Goal: Information Seeking & Learning: Learn about a topic

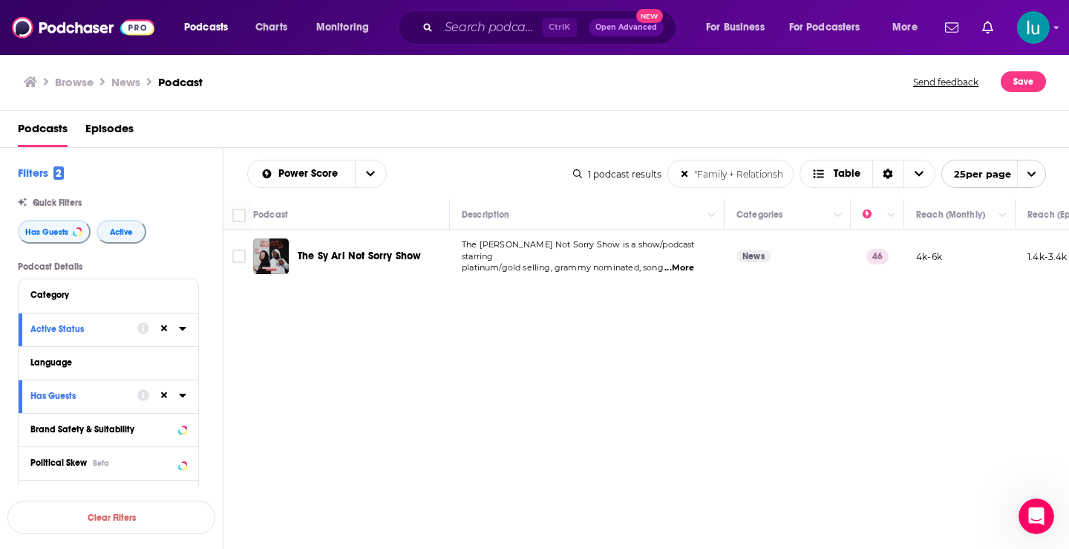
click at [726, 174] on input ""Family + Relationships"" at bounding box center [730, 173] width 125 height 27
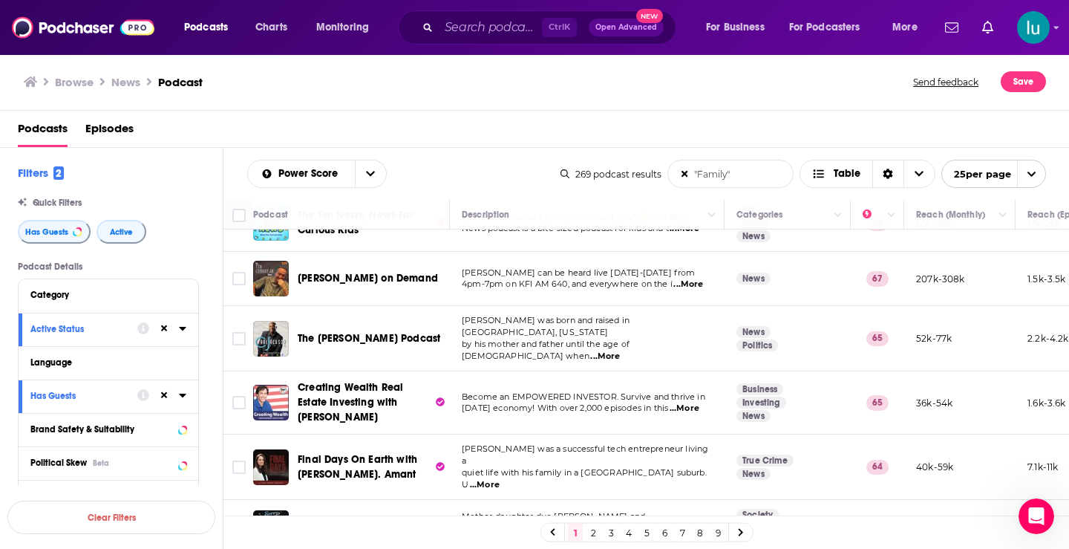
scroll to position [370, 0]
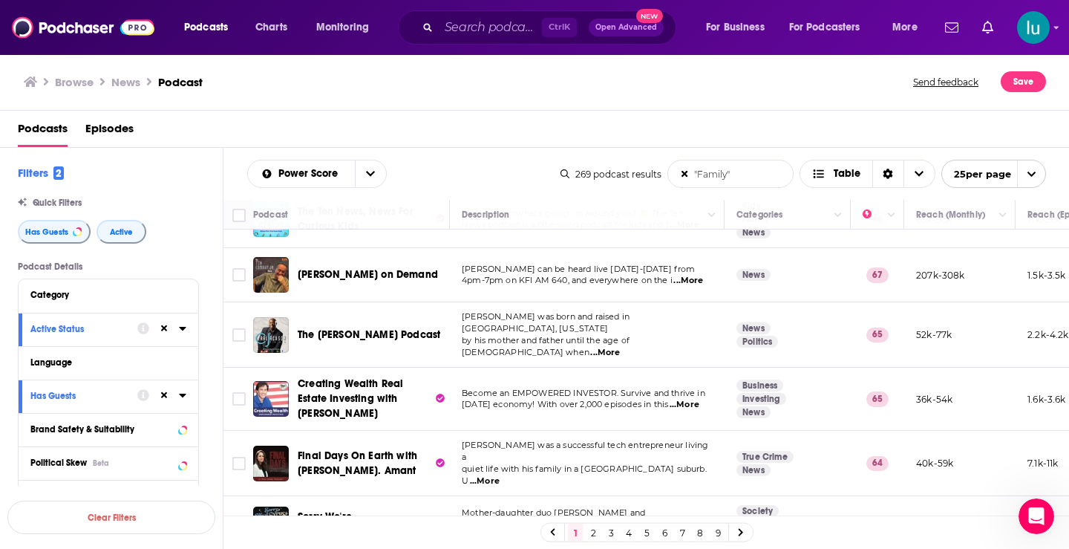
click at [620, 347] on span "...More" at bounding box center [605, 353] width 30 height 12
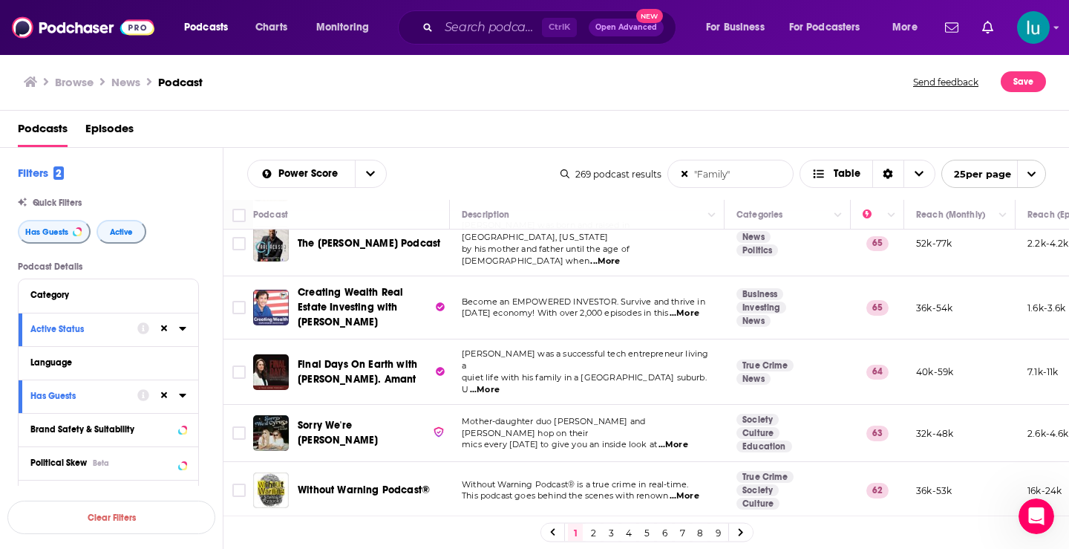
scroll to position [465, 0]
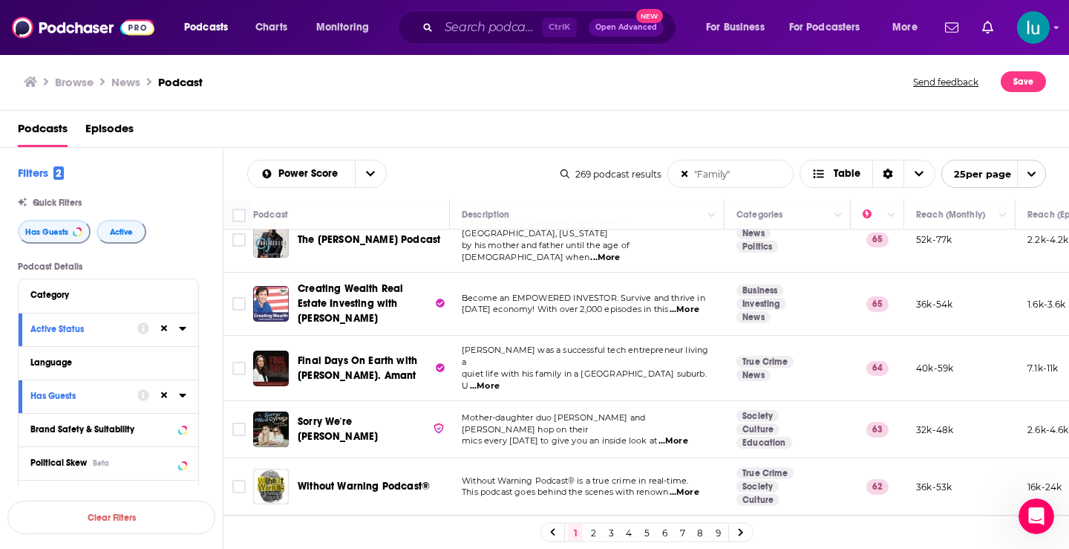
click at [688, 435] on span "...More" at bounding box center [674, 441] width 30 height 12
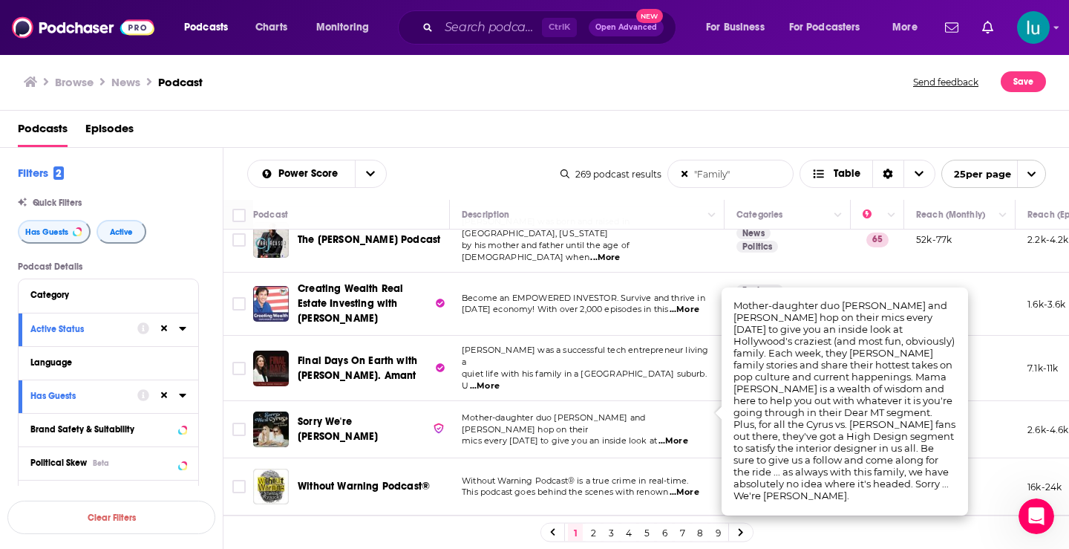
click at [1002, 401] on td "32k-48k" at bounding box center [959, 429] width 111 height 57
click at [700, 434] on td "Mother-daughter duo Tish and Brandi Cyrus hop on their mics every Thursday to g…" at bounding box center [587, 429] width 275 height 57
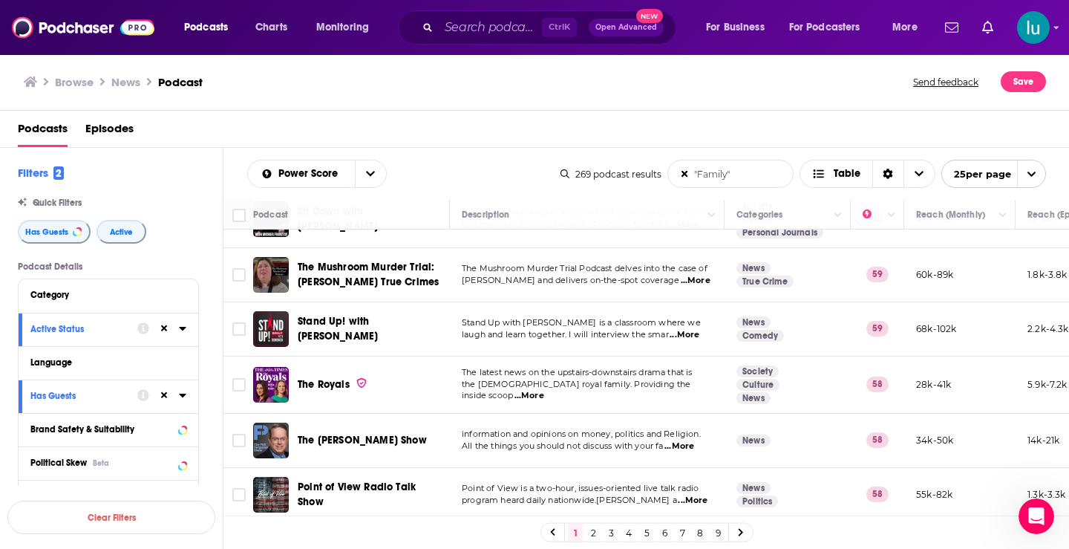
scroll to position [1106, 0]
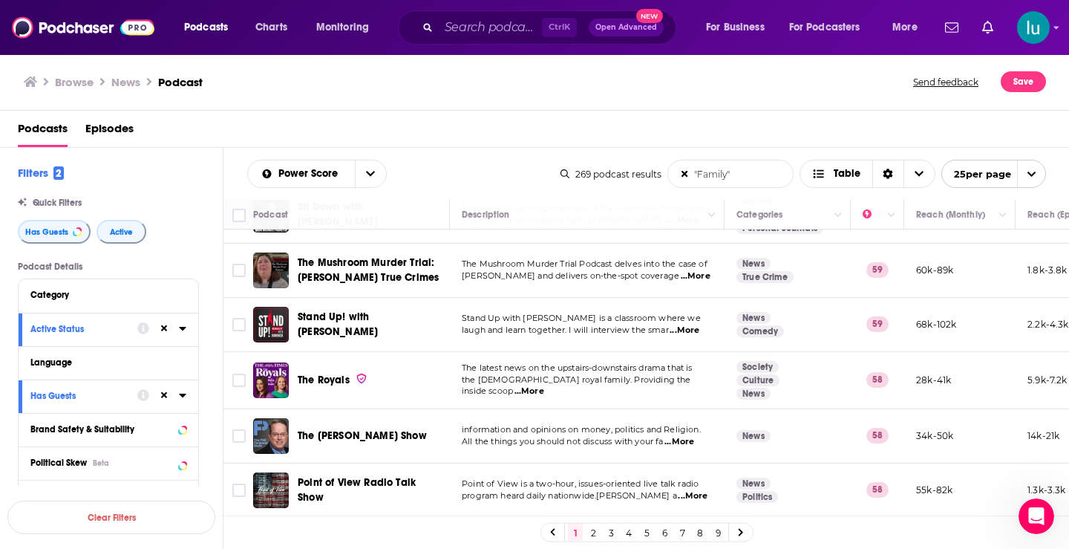
click at [696, 490] on span "...More" at bounding box center [693, 496] width 30 height 12
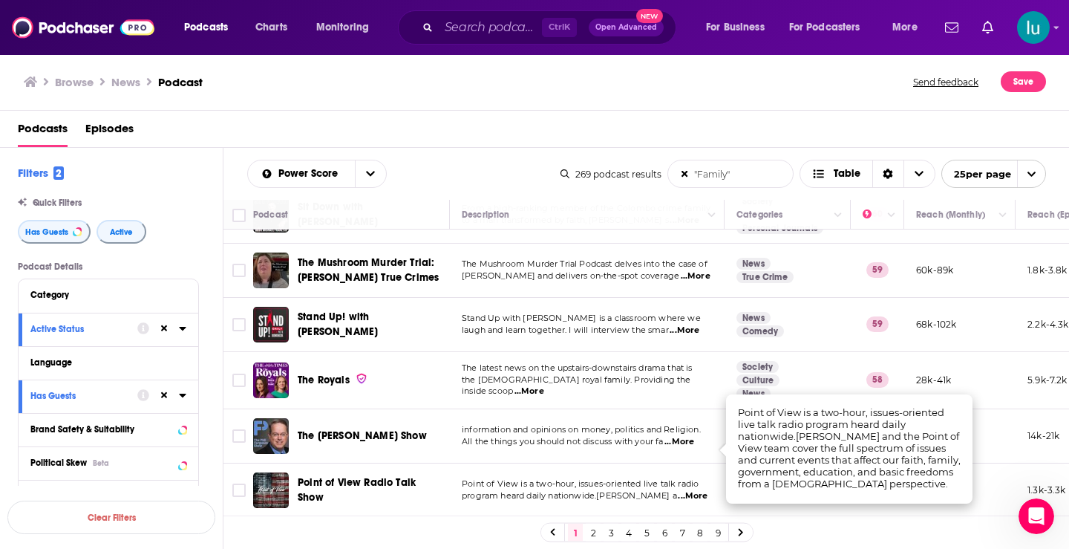
click at [696, 490] on span "...More" at bounding box center [693, 496] width 30 height 12
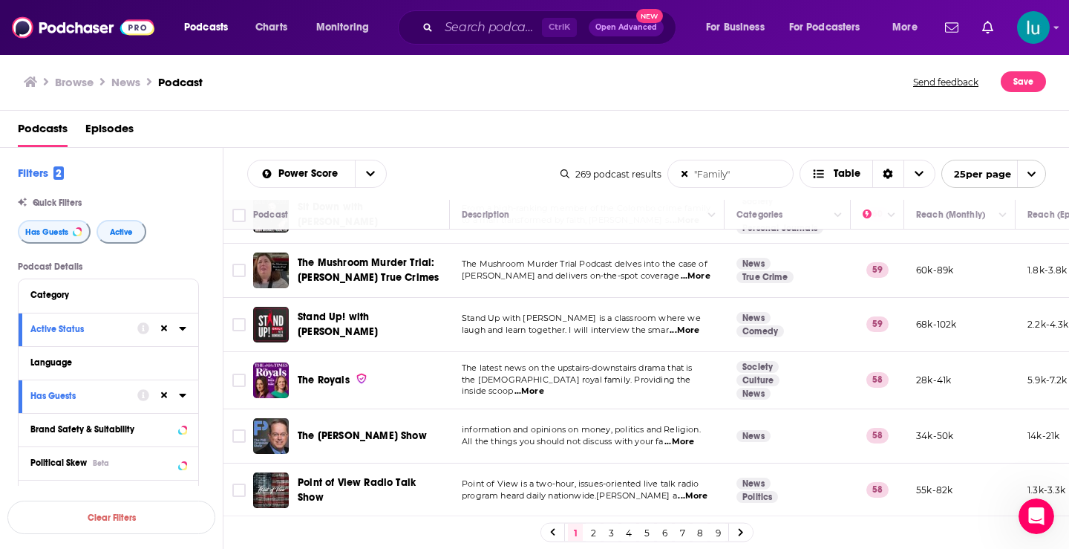
scroll to position [1128, 0]
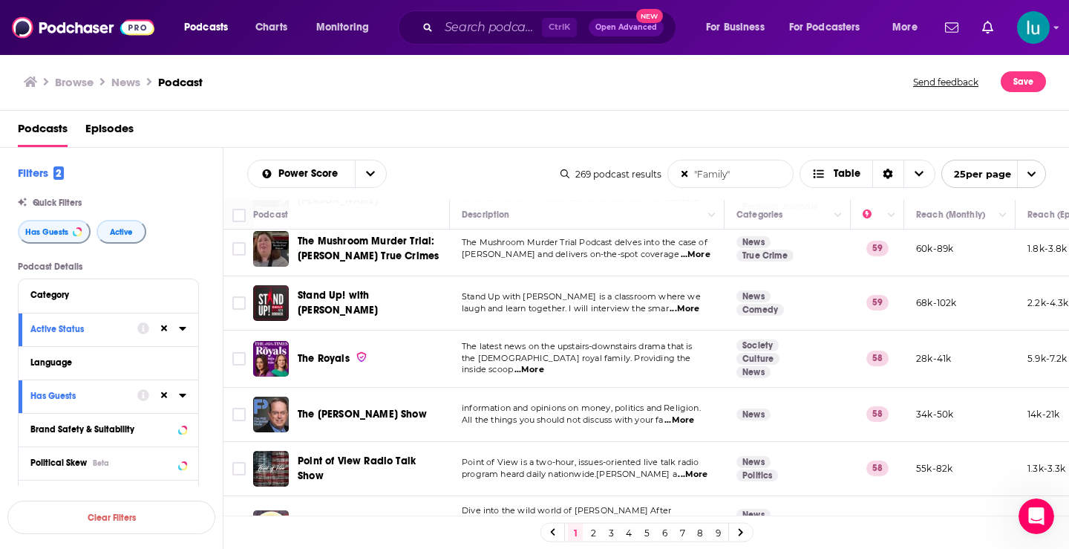
click at [743, 529] on icon at bounding box center [741, 532] width 6 height 9
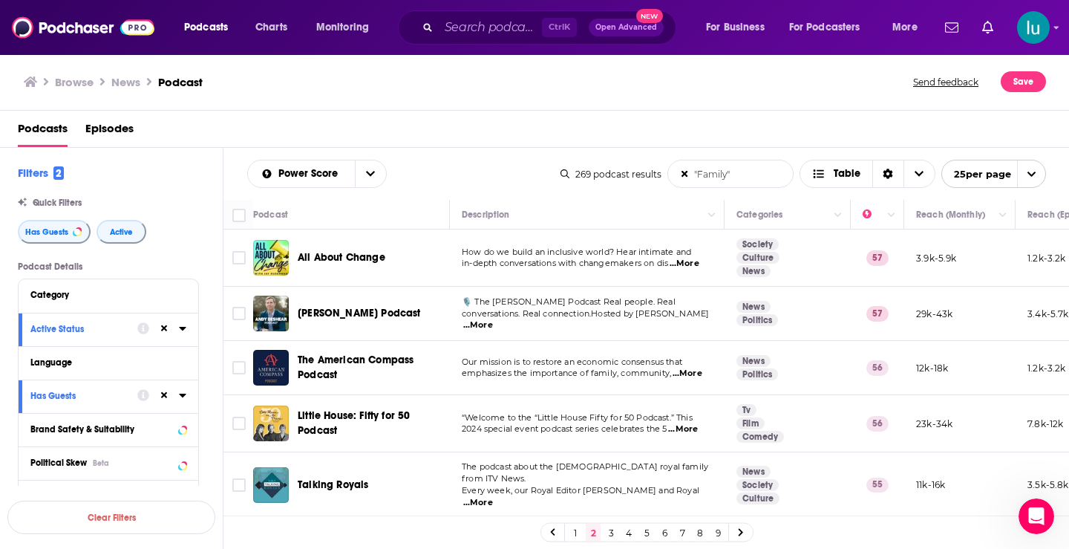
click at [493, 319] on span "...More" at bounding box center [478, 325] width 30 height 12
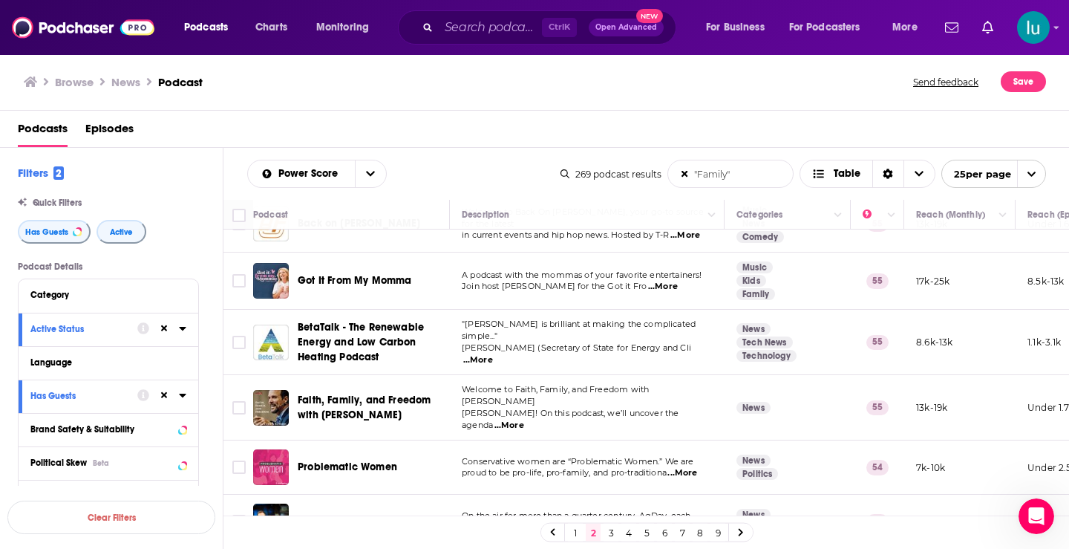
scroll to position [330, 0]
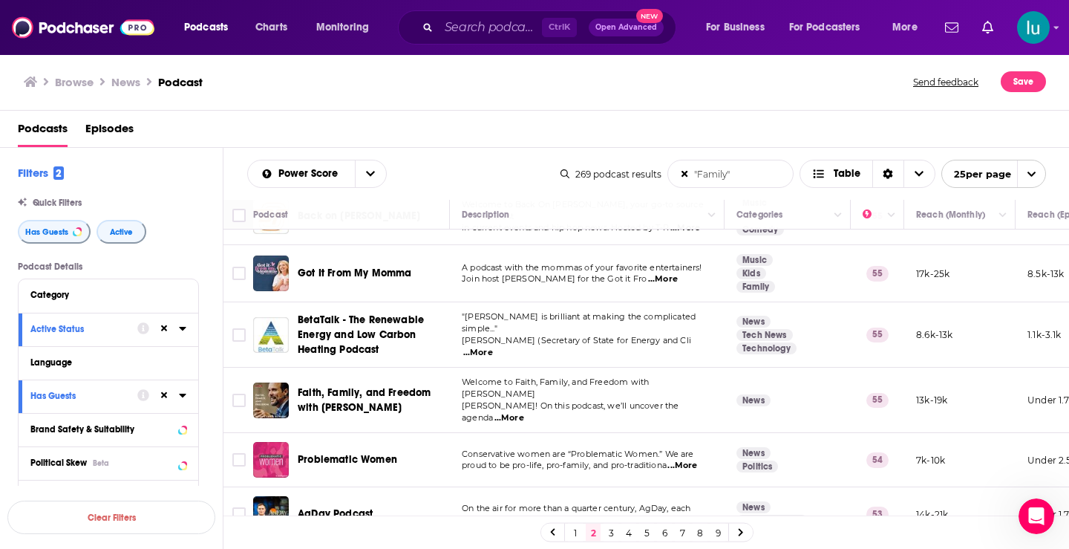
click at [524, 412] on span "...More" at bounding box center [510, 418] width 30 height 12
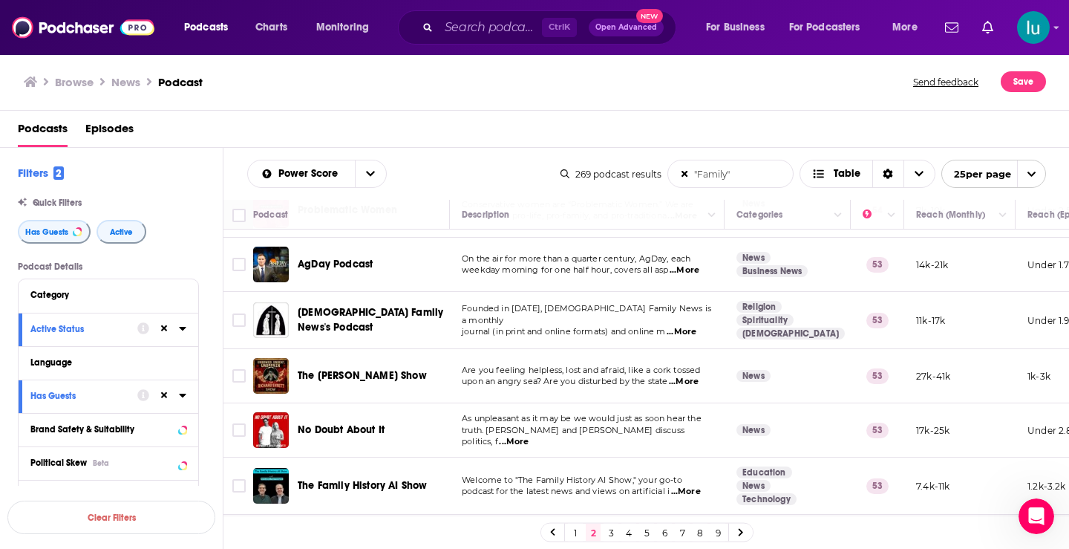
scroll to position [584, 0]
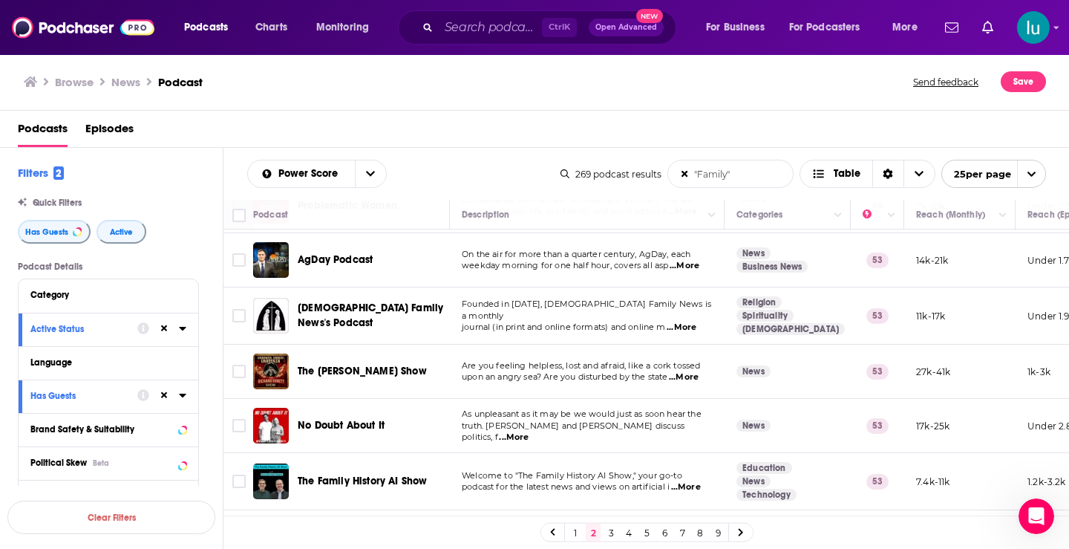
click at [689, 371] on span "...More" at bounding box center [684, 377] width 30 height 12
click at [691, 481] on span "...More" at bounding box center [686, 487] width 30 height 12
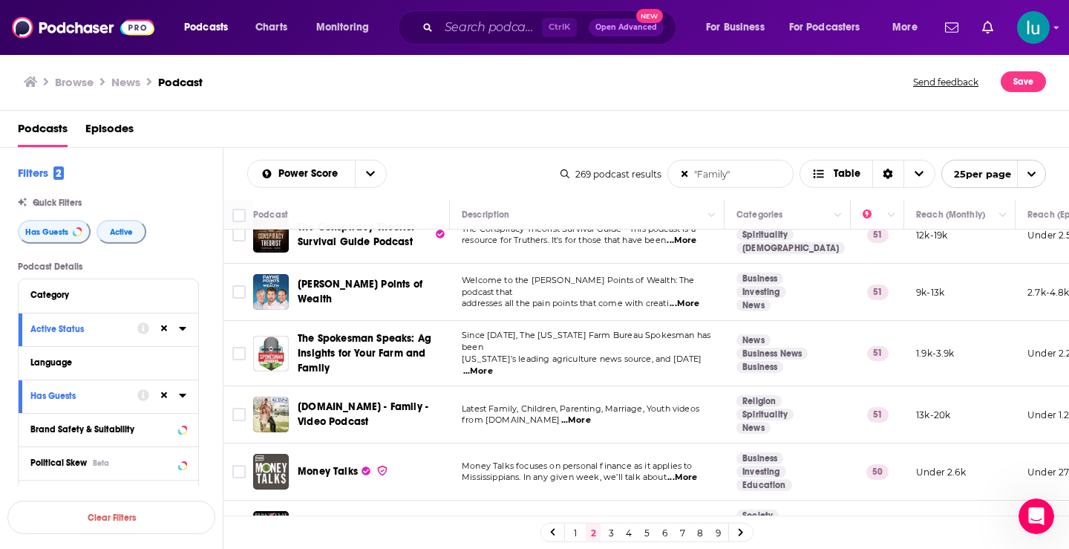
scroll to position [1140, 0]
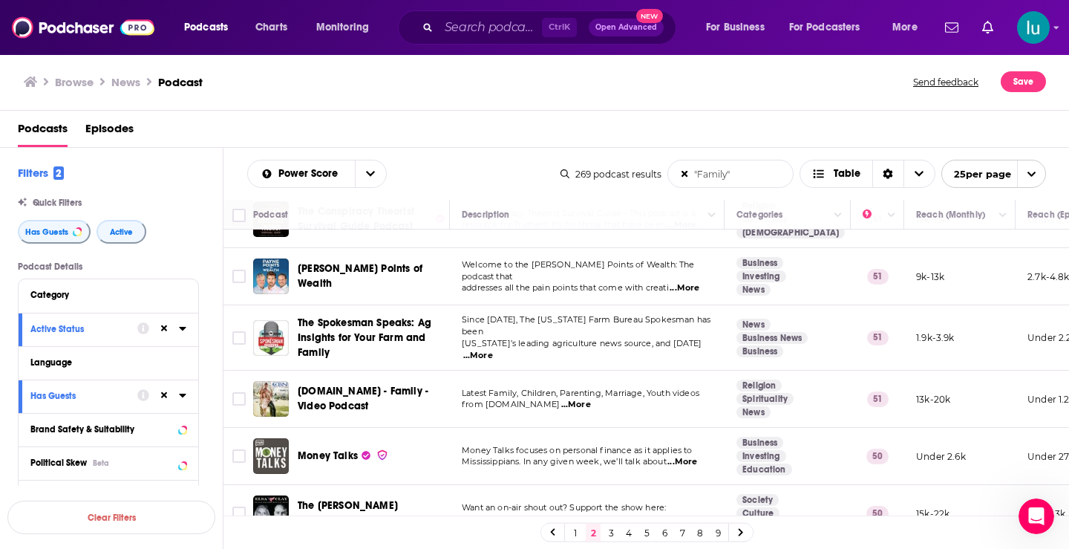
click at [738, 532] on icon at bounding box center [741, 532] width 6 height 9
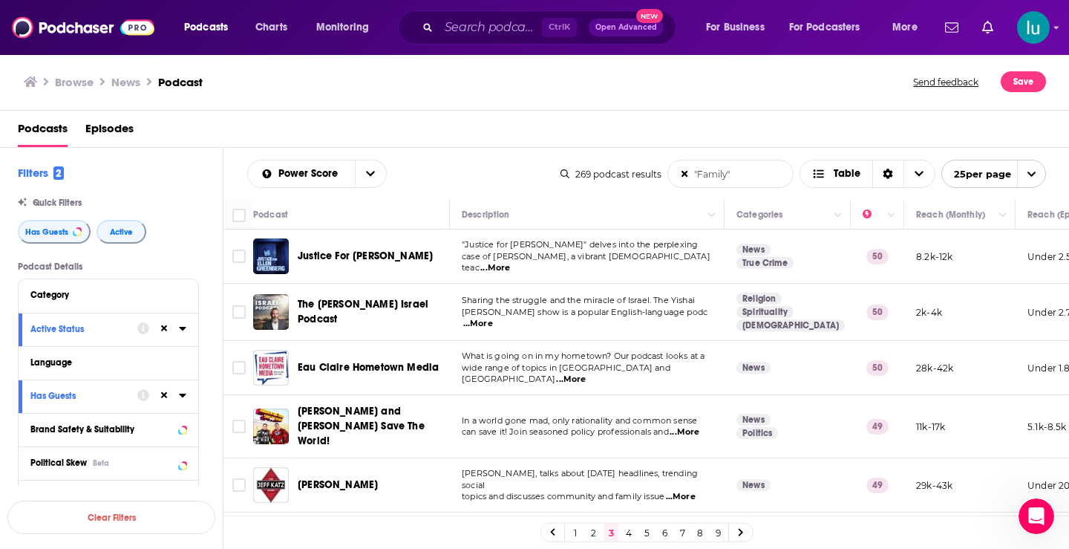
click at [688, 491] on span "...More" at bounding box center [681, 497] width 30 height 12
drag, startPoint x: 745, startPoint y: 175, endPoint x: 697, endPoint y: 150, distance: 54.1
click at [677, 166] on input ""Family"" at bounding box center [730, 173] width 125 height 27
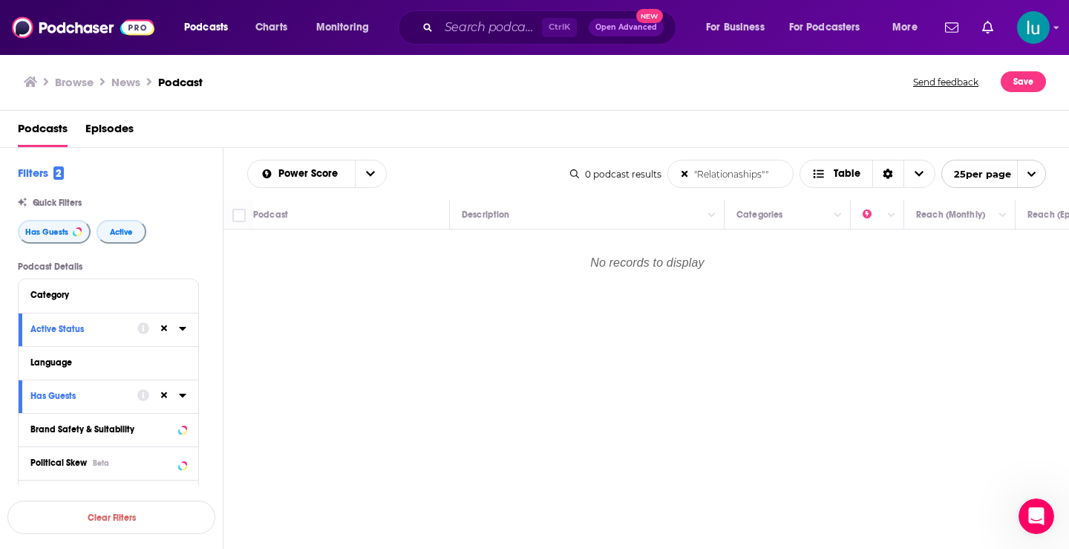
click at [734, 174] on input ""Relationaships""" at bounding box center [730, 173] width 125 height 27
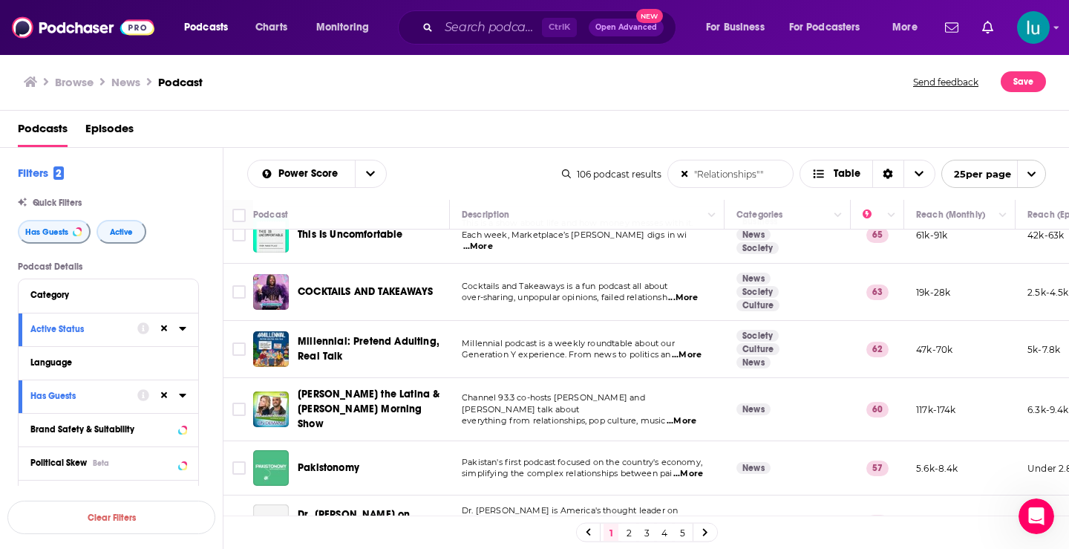
scroll to position [275, 0]
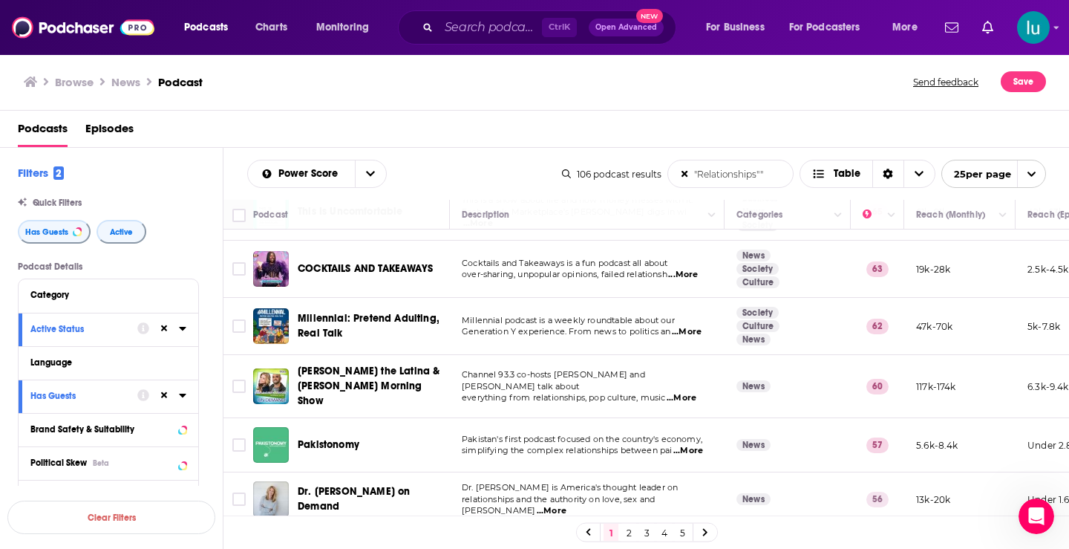
type input ""Relationships"""
click at [688, 392] on span "...More" at bounding box center [682, 398] width 30 height 12
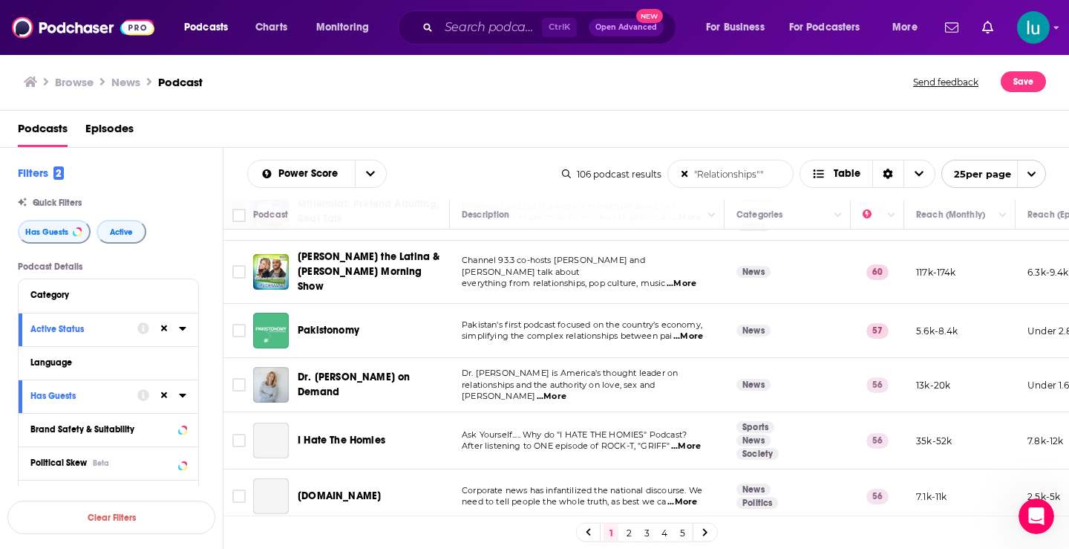
scroll to position [412, 0]
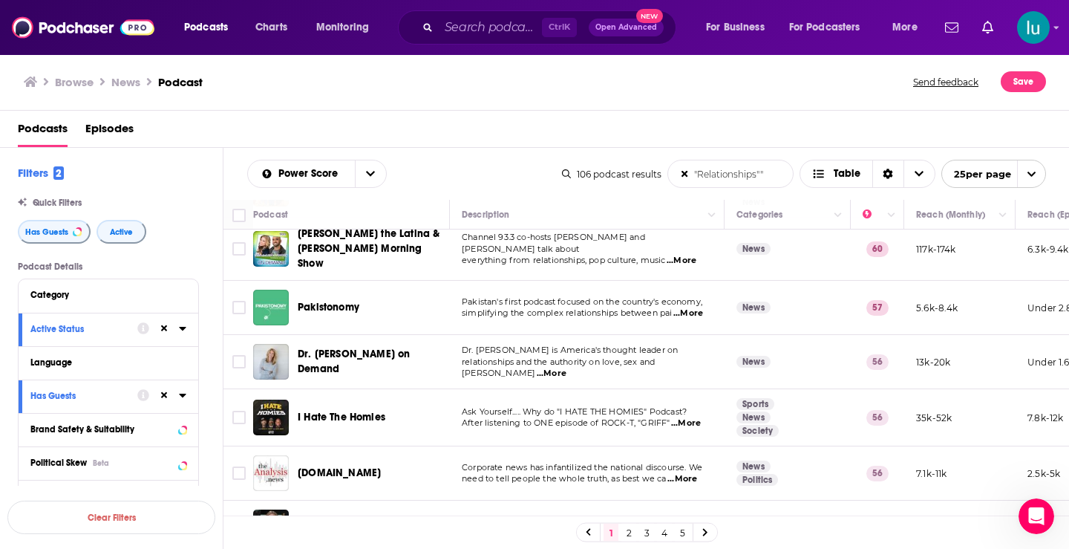
click at [567, 368] on span "...More" at bounding box center [552, 374] width 30 height 12
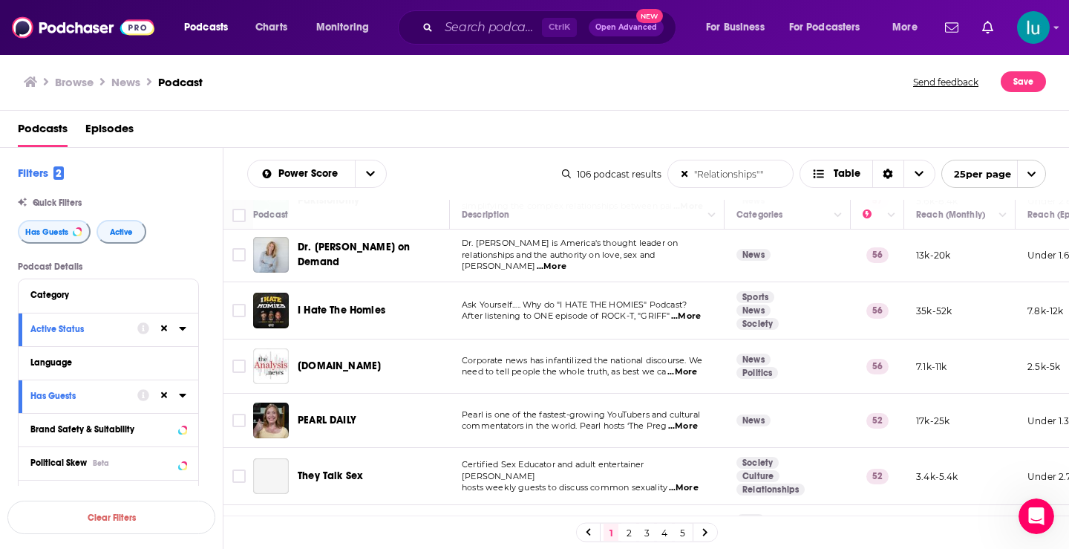
scroll to position [576, 0]
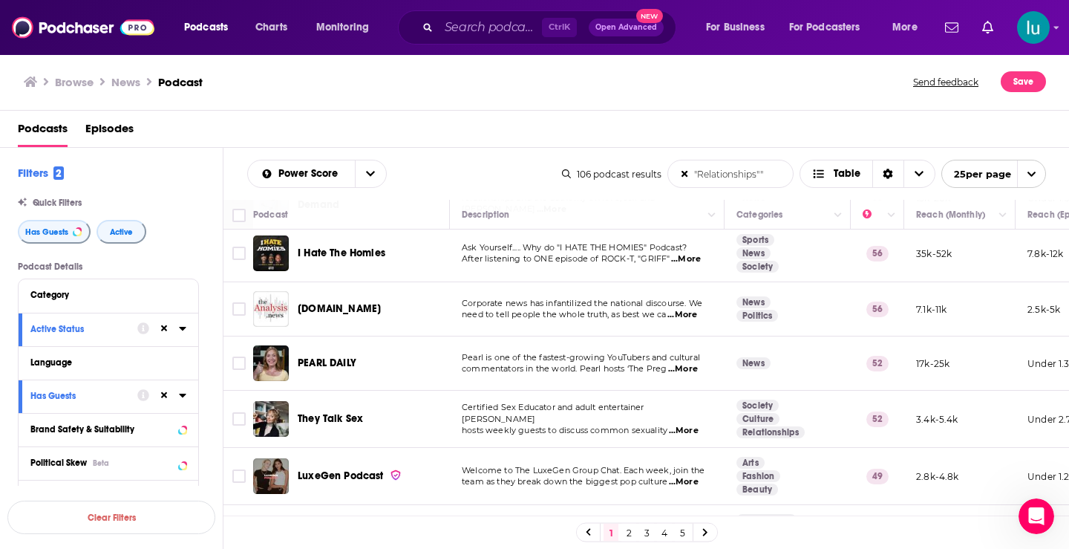
click at [694, 425] on span "...More" at bounding box center [684, 431] width 30 height 12
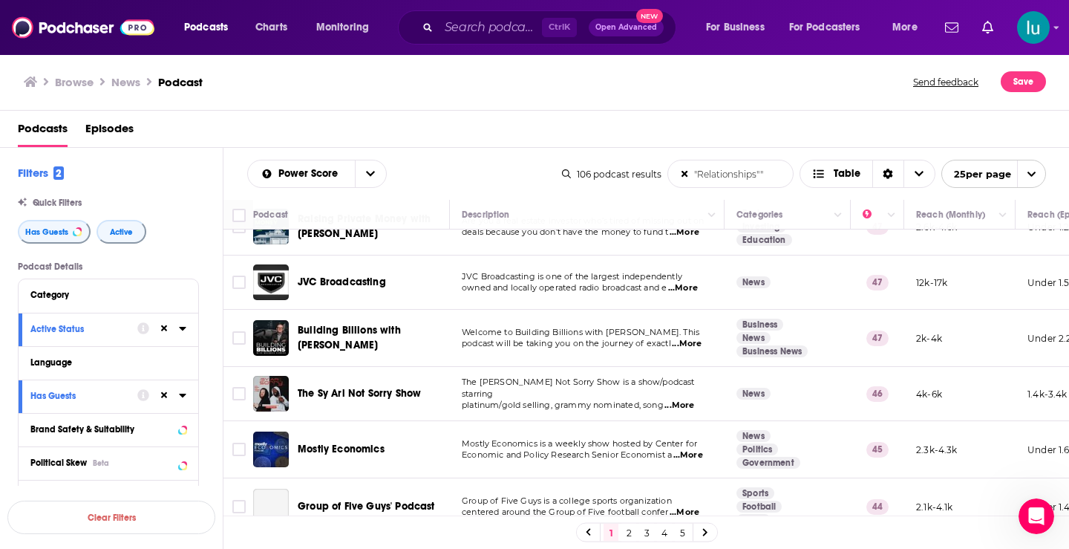
scroll to position [1134, 0]
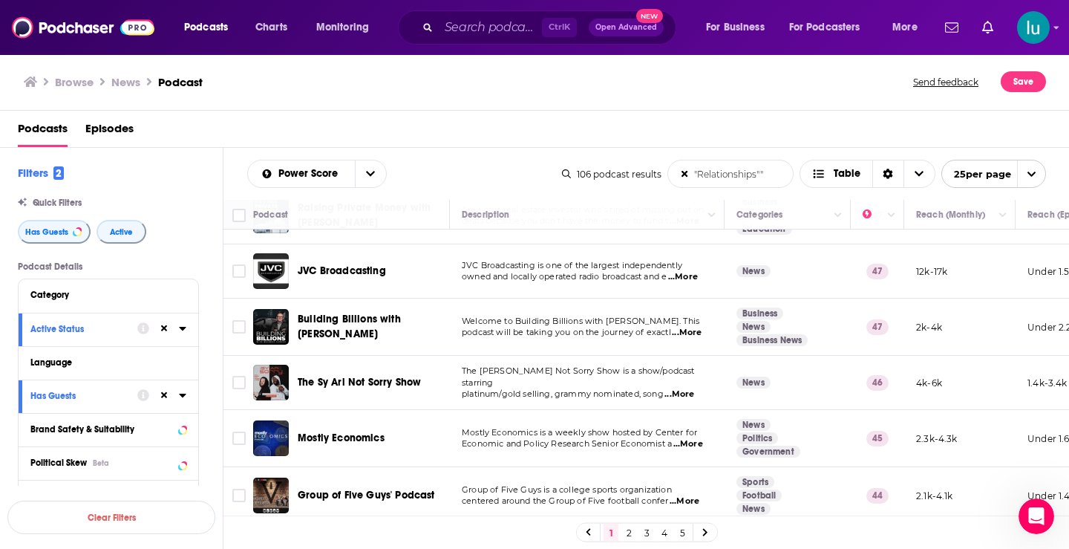
click at [712, 534] on link at bounding box center [706, 532] width 24 height 17
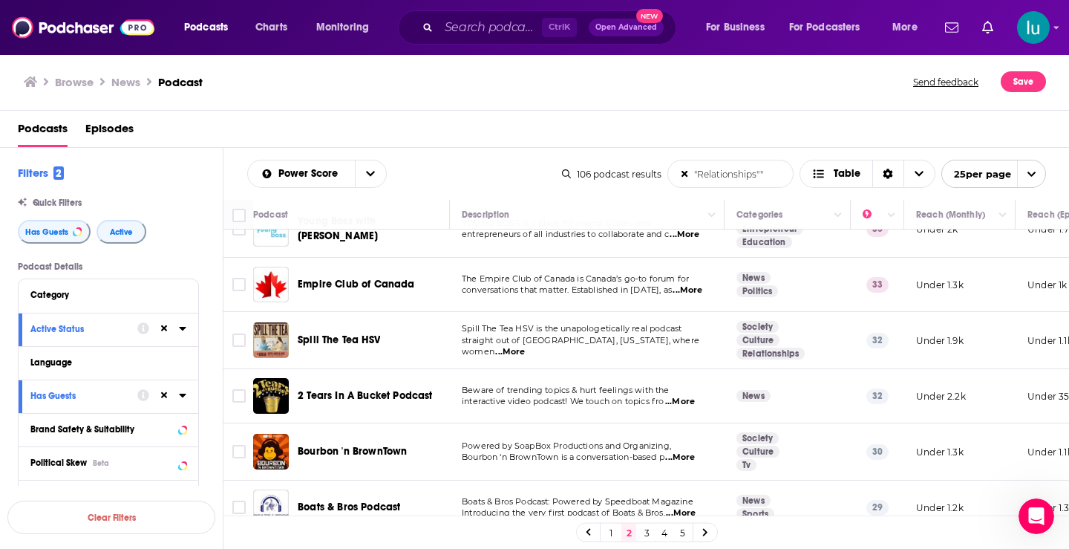
scroll to position [434, 0]
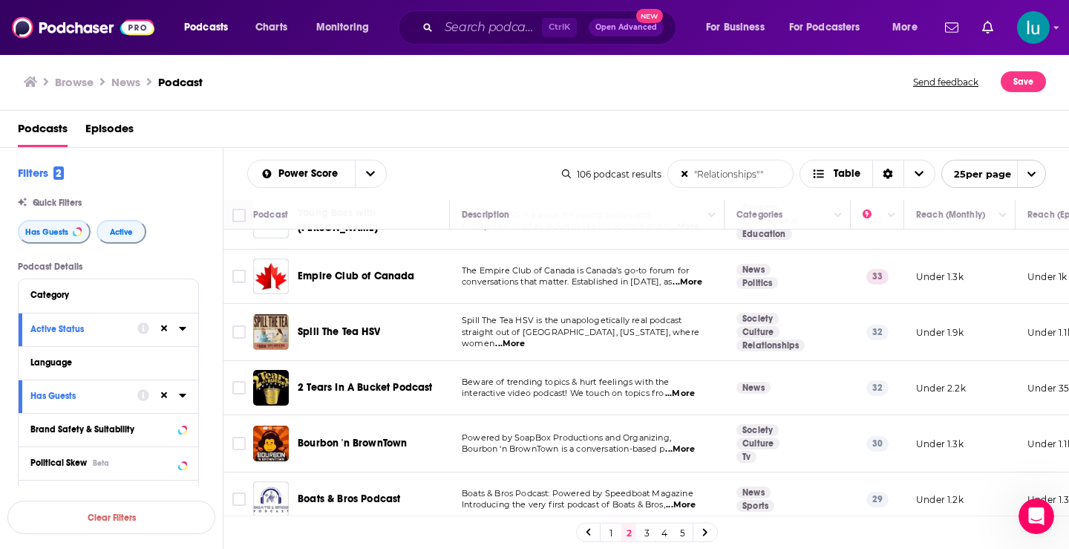
click at [692, 395] on span "...More" at bounding box center [680, 394] width 30 height 12
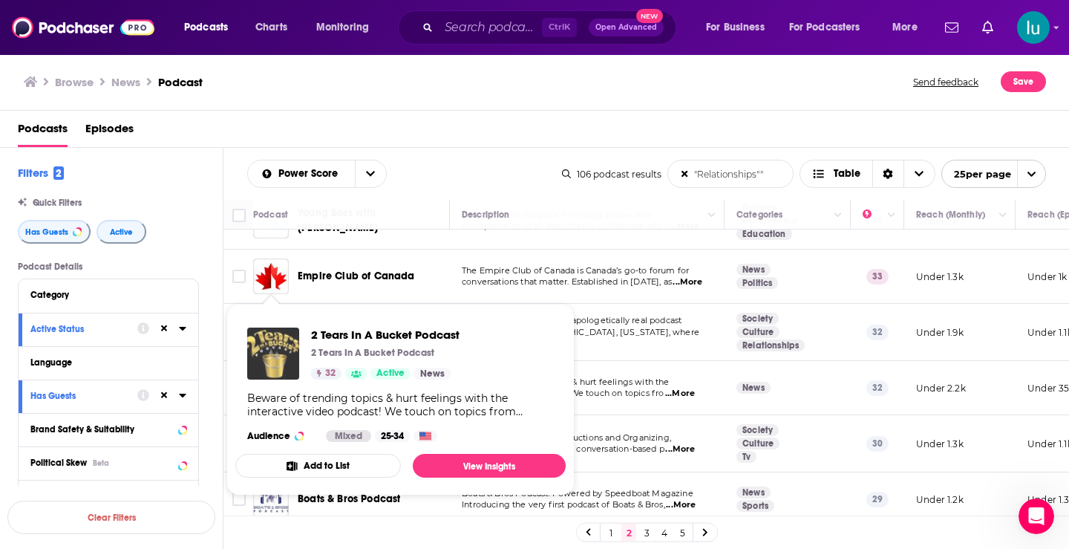
drag, startPoint x: 268, startPoint y: 385, endPoint x: 254, endPoint y: 364, distance: 25.1
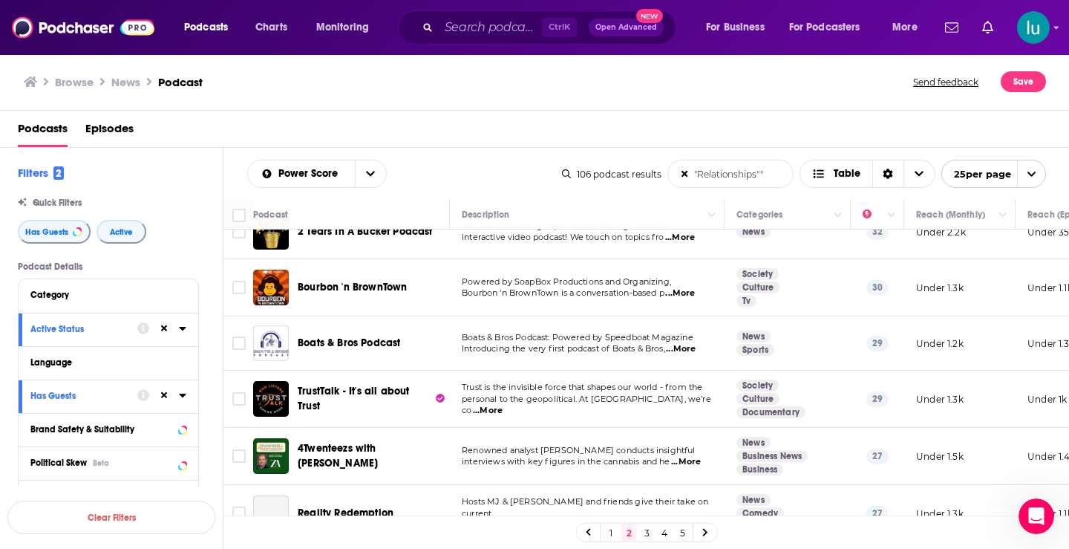
scroll to position [598, 0]
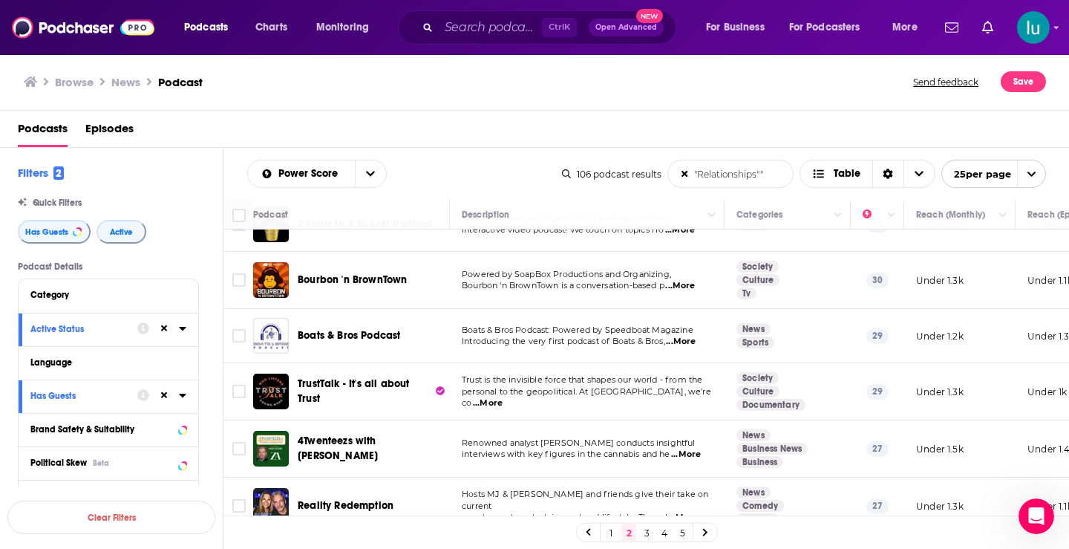
click at [503, 397] on span "...More" at bounding box center [488, 403] width 30 height 12
drag, startPoint x: 313, startPoint y: 371, endPoint x: 298, endPoint y: 400, distance: 32.5
click at [313, 401] on td "TrustTalk - It's all about Trust" at bounding box center [351, 391] width 197 height 57
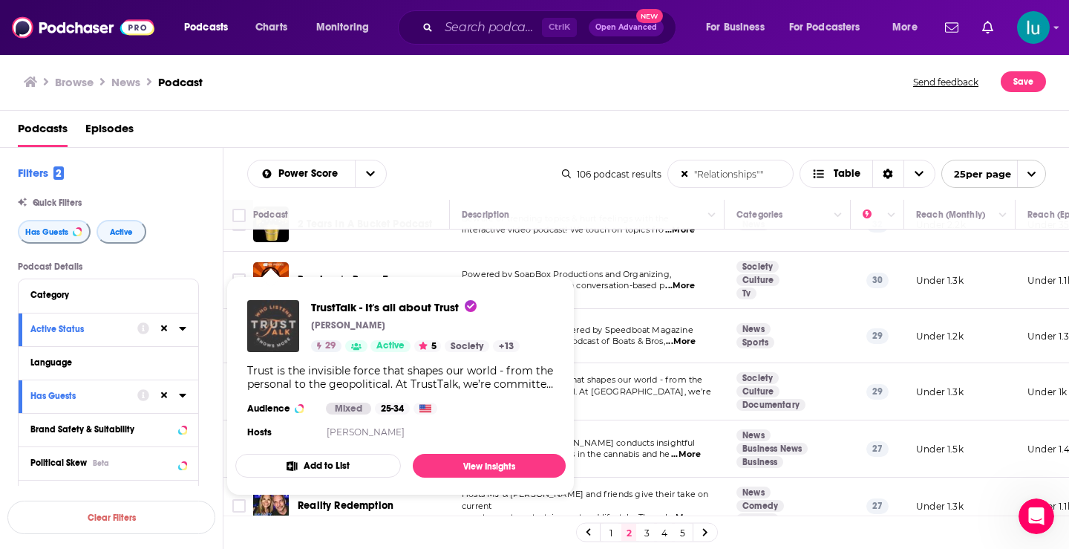
drag, startPoint x: 263, startPoint y: 394, endPoint x: 254, endPoint y: 327, distance: 67.4
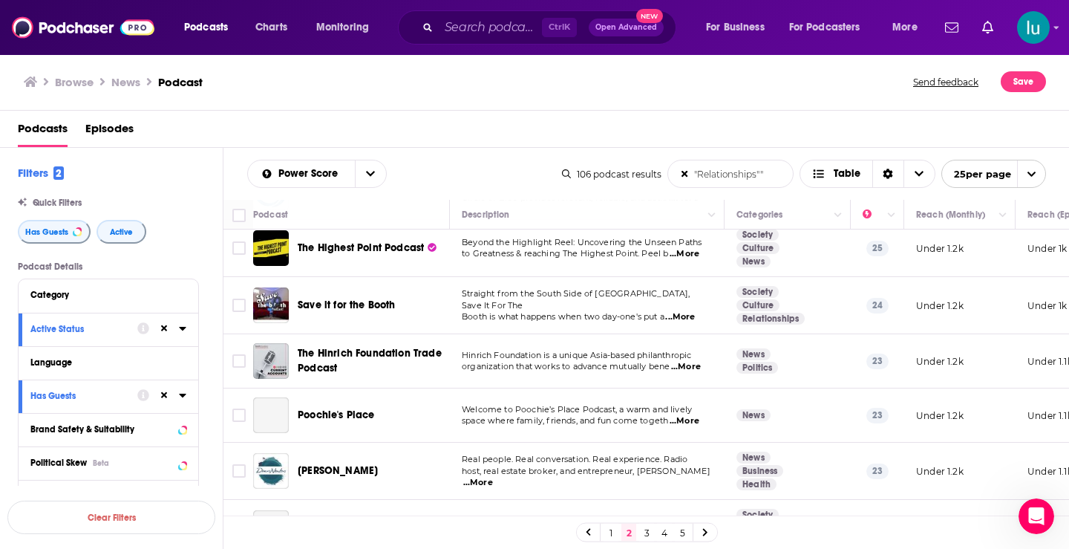
scroll to position [1131, 0]
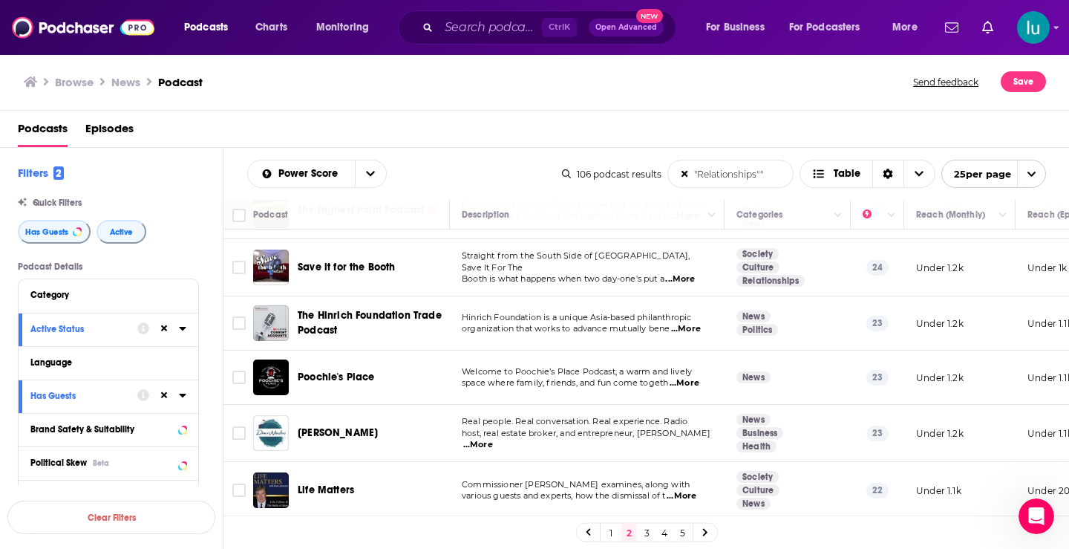
click at [704, 534] on icon at bounding box center [706, 532] width 6 height 9
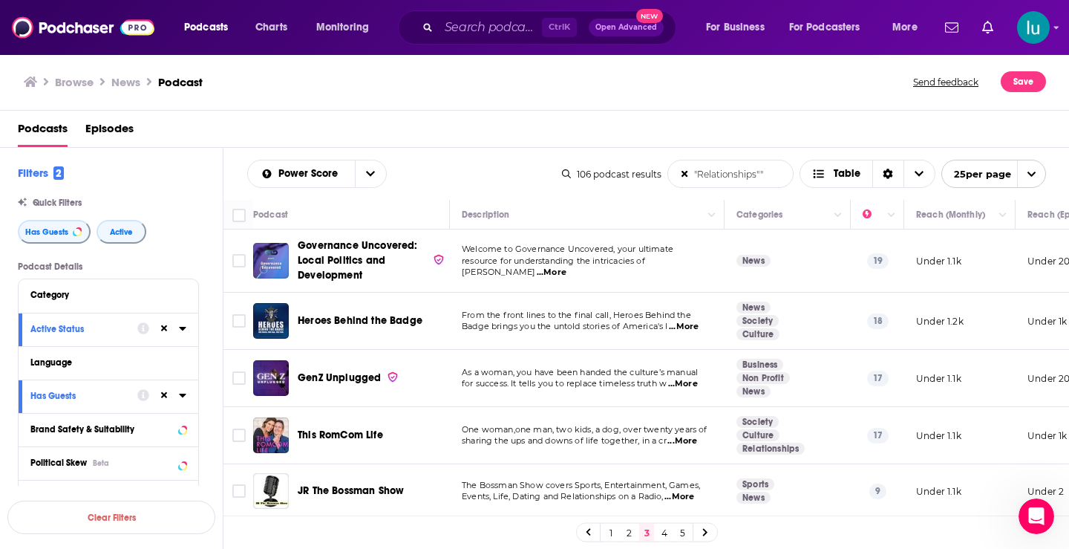
click at [693, 497] on span "...More" at bounding box center [680, 497] width 30 height 12
click at [706, 529] on icon at bounding box center [706, 532] width 6 height 9
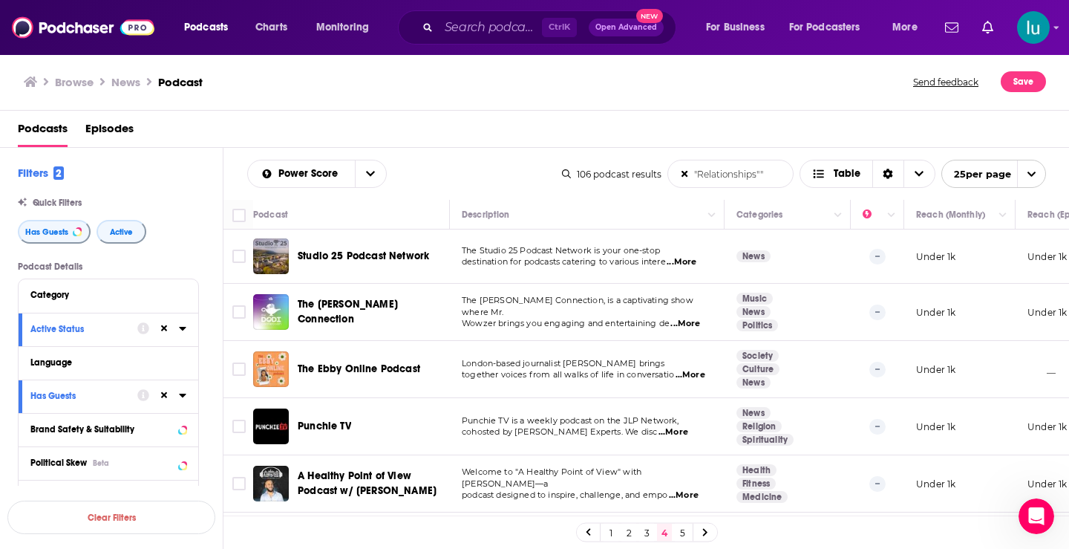
click at [699, 375] on span "...More" at bounding box center [691, 375] width 30 height 12
click at [704, 531] on icon at bounding box center [706, 532] width 6 height 9
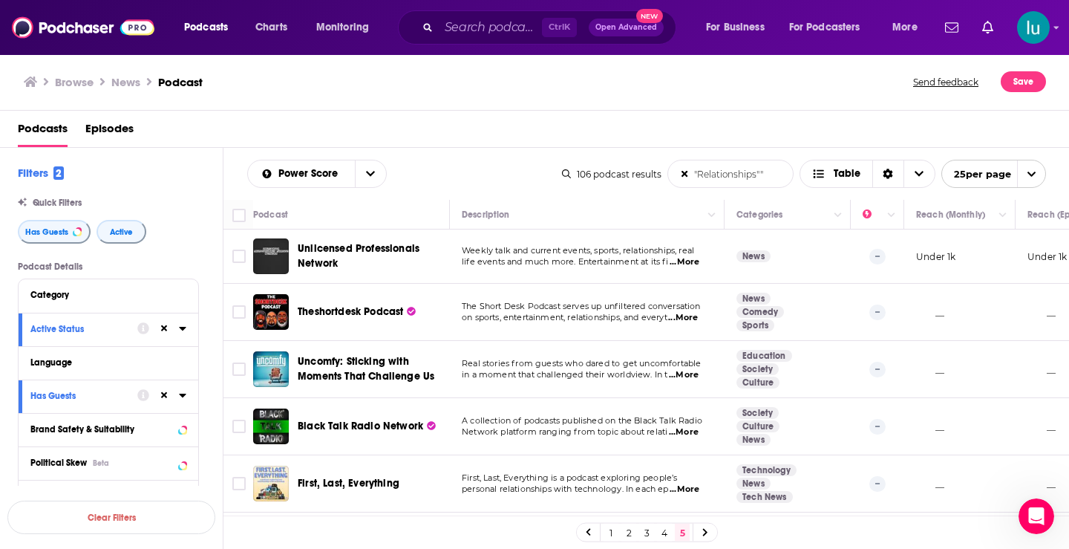
click at [688, 374] on span "...More" at bounding box center [684, 375] width 30 height 12
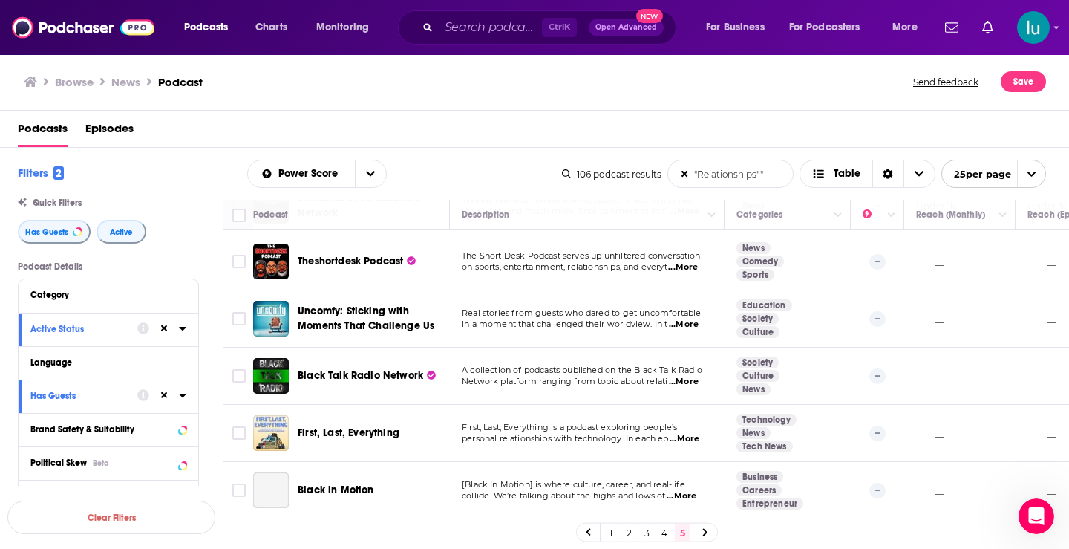
scroll to position [62, 0]
click at [694, 490] on span "...More" at bounding box center [682, 496] width 30 height 12
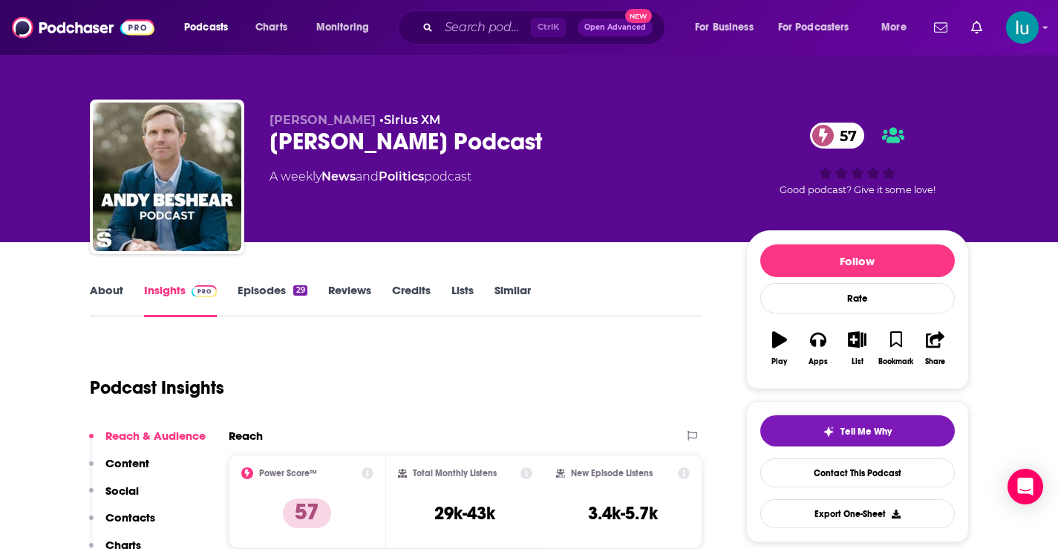
click at [252, 287] on link "Episodes 29" at bounding box center [272, 300] width 69 height 34
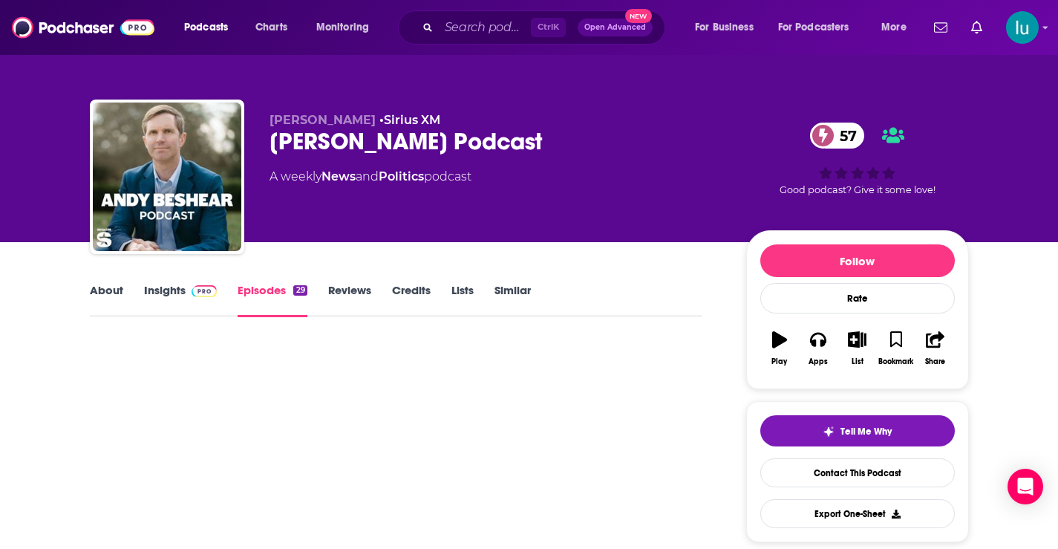
click at [248, 293] on link "Episodes 29" at bounding box center [272, 300] width 69 height 34
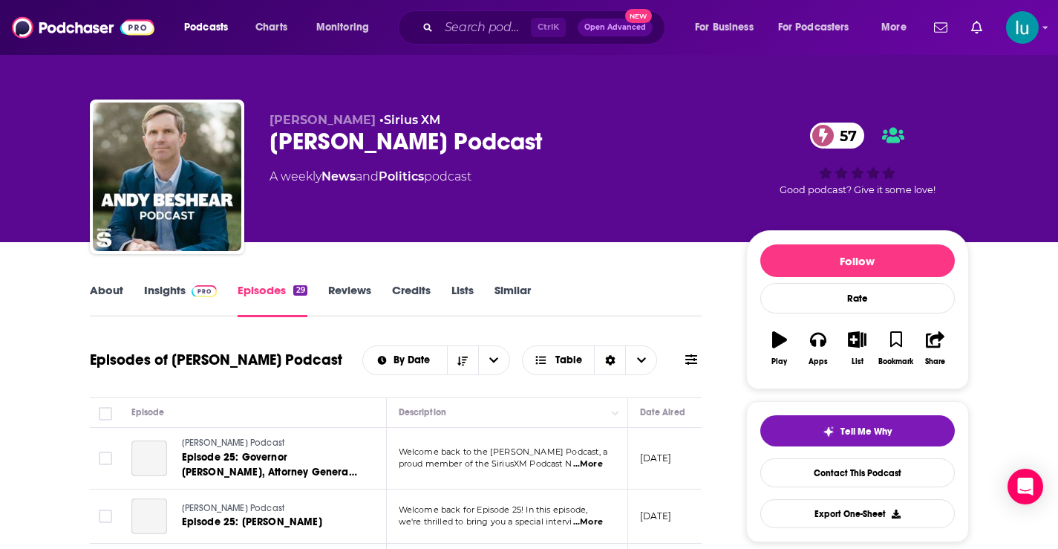
scroll to position [257, 0]
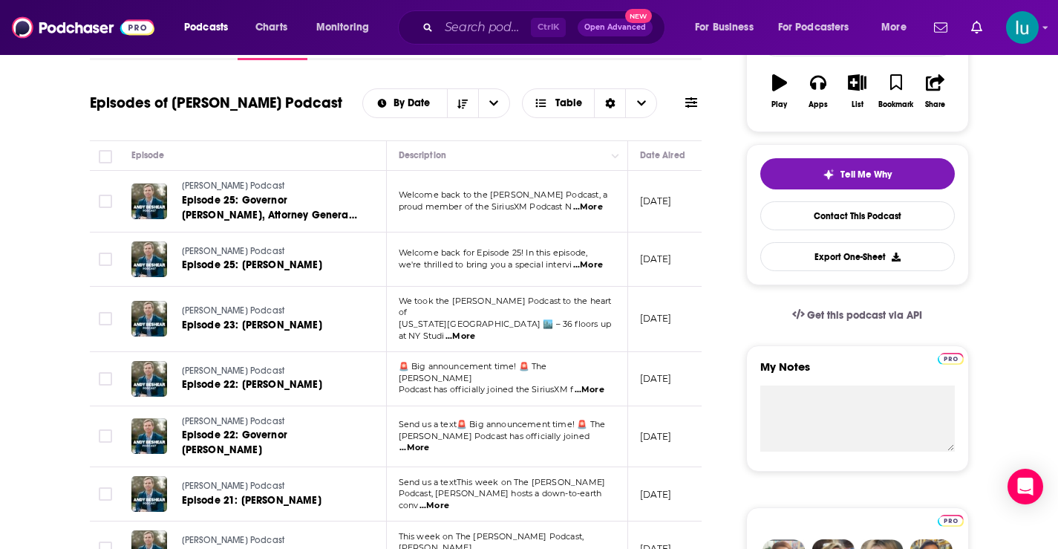
click at [429, 442] on span "...More" at bounding box center [415, 448] width 30 height 12
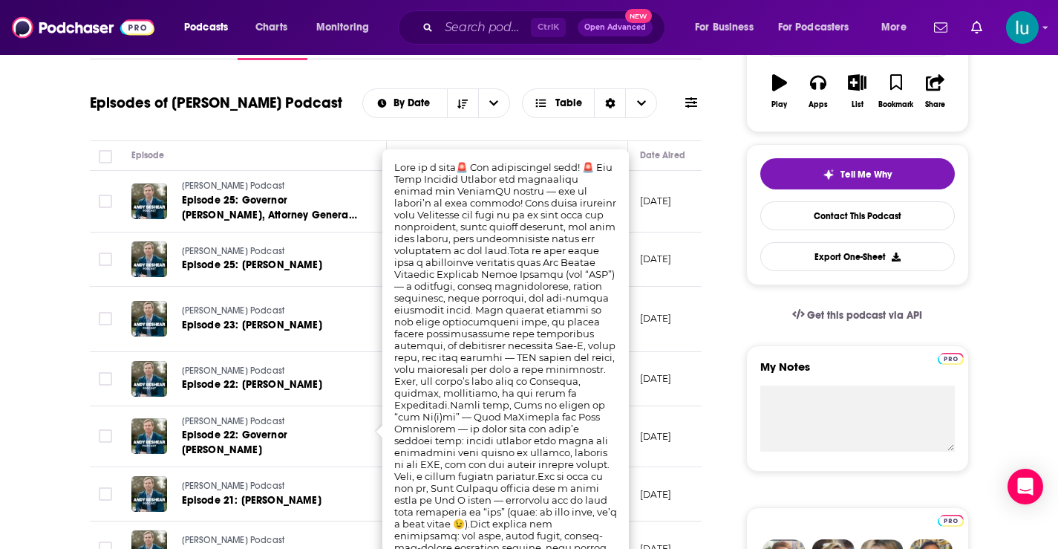
click at [672, 412] on td "September 4, 2025" at bounding box center [676, 437] width 97 height 62
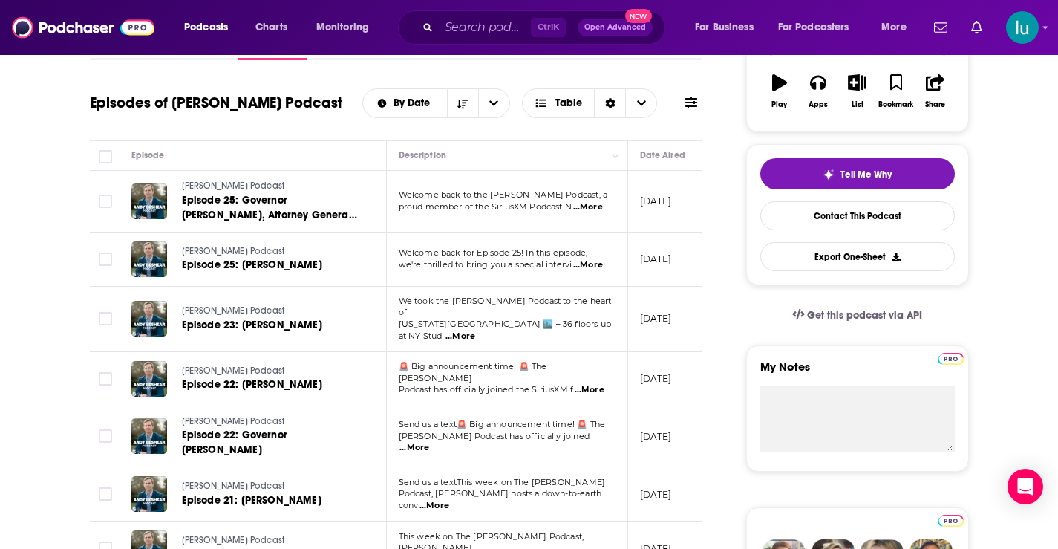
click at [475, 330] on span "...More" at bounding box center [461, 336] width 30 height 12
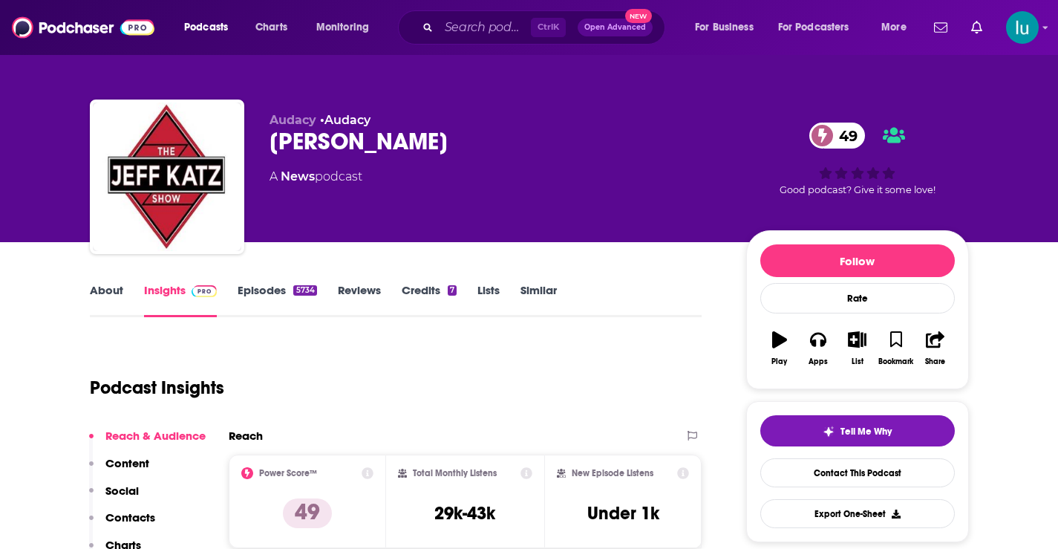
click at [258, 289] on link "Episodes 5734" at bounding box center [277, 300] width 79 height 34
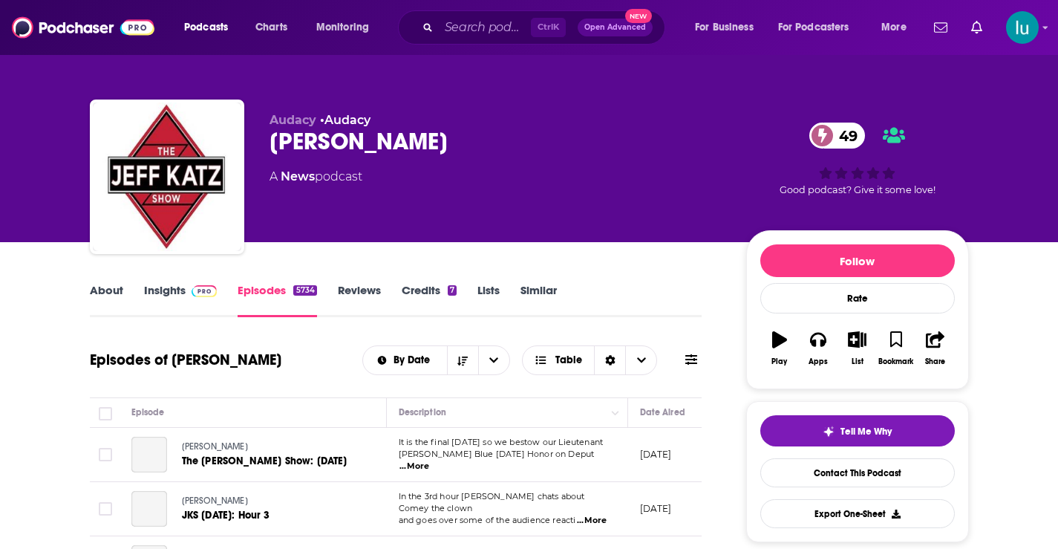
scroll to position [295, 0]
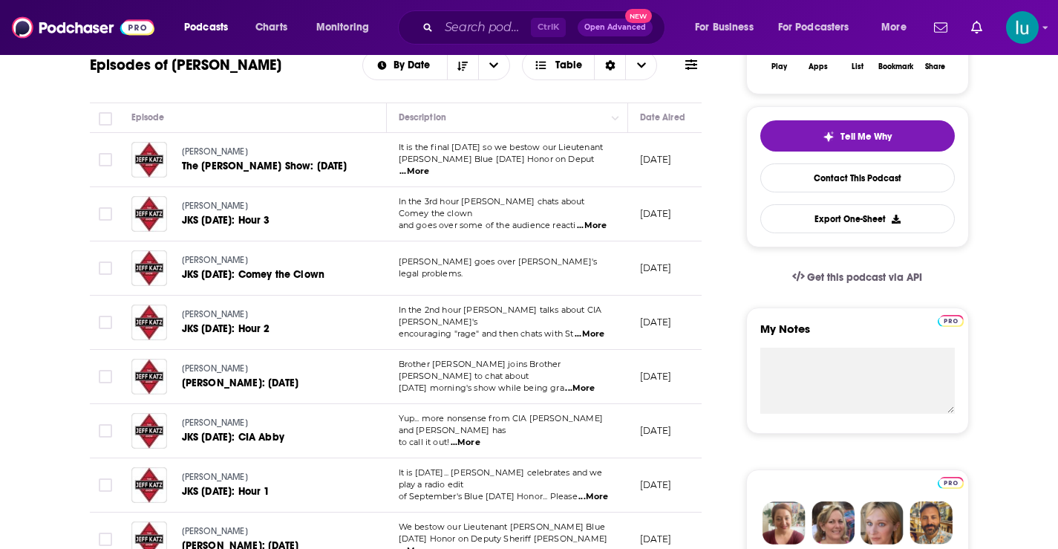
click at [429, 169] on span "...More" at bounding box center [415, 172] width 30 height 12
click at [577, 256] on td "Jeff goes over Comey's legal problems." at bounding box center [507, 268] width 241 height 54
click at [592, 226] on span "...More" at bounding box center [592, 226] width 30 height 12
click at [604, 338] on span "...More" at bounding box center [590, 334] width 30 height 12
click at [586, 390] on span "...More" at bounding box center [580, 388] width 30 height 12
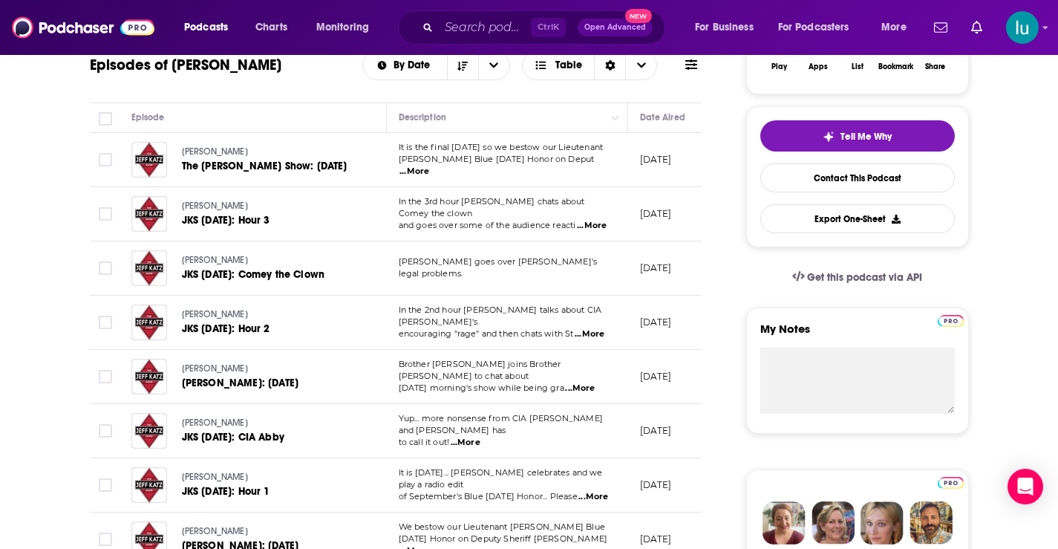
click at [468, 443] on span "...More" at bounding box center [466, 443] width 30 height 12
click at [597, 495] on span "...More" at bounding box center [593, 497] width 30 height 12
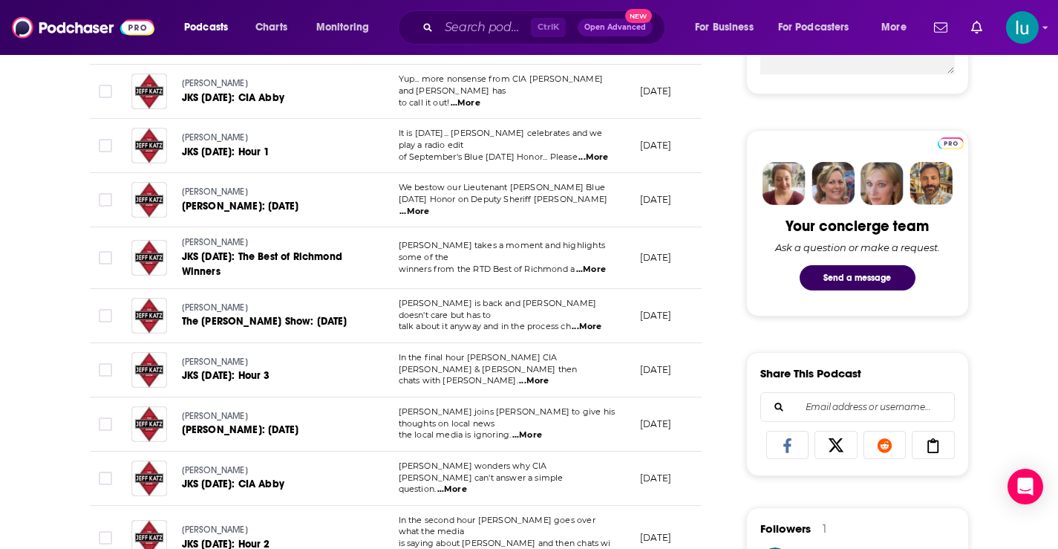
scroll to position [638, 0]
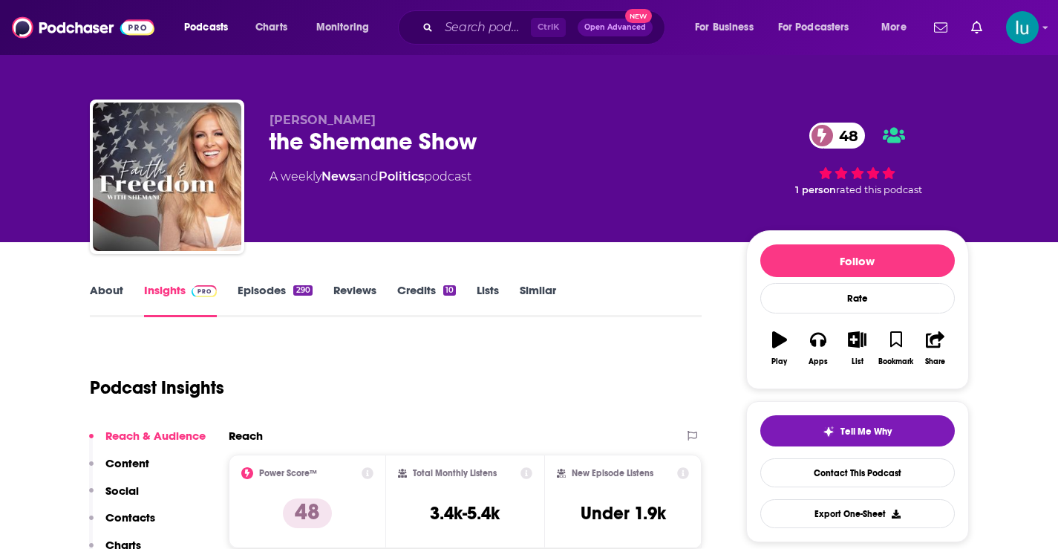
click at [264, 290] on link "Episodes 290" at bounding box center [275, 300] width 74 height 34
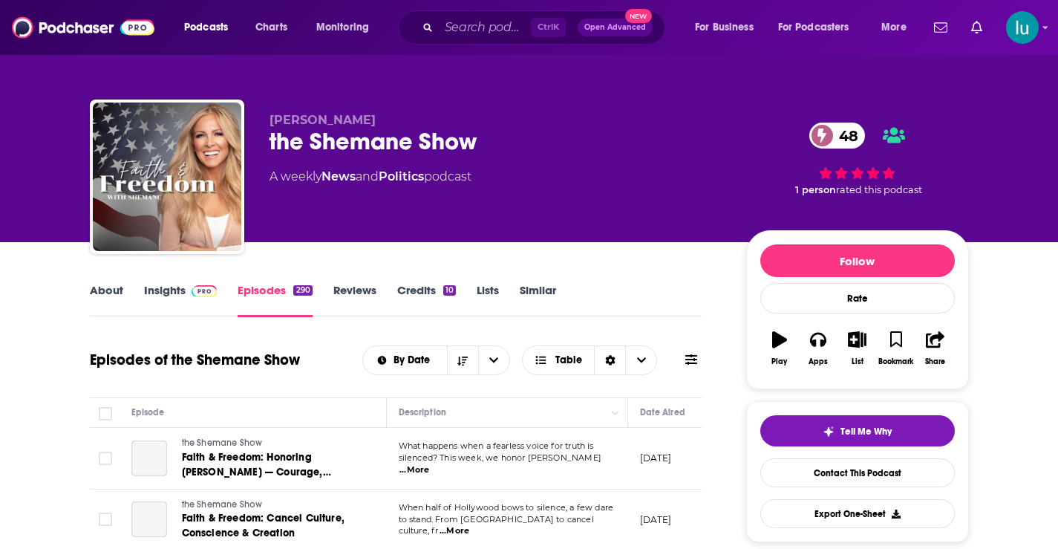
scroll to position [295, 0]
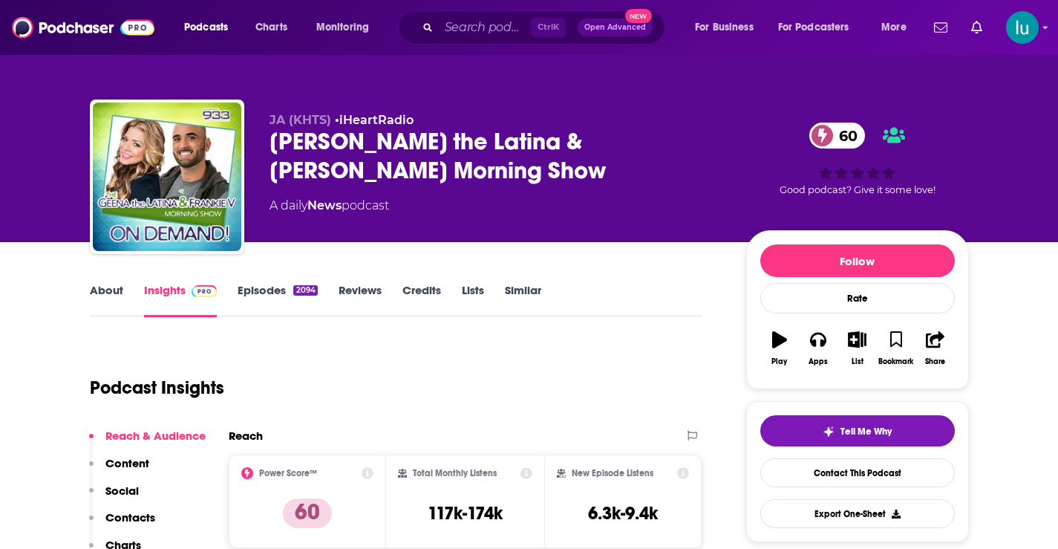
click at [261, 291] on link "Episodes 2094" at bounding box center [277, 300] width 79 height 34
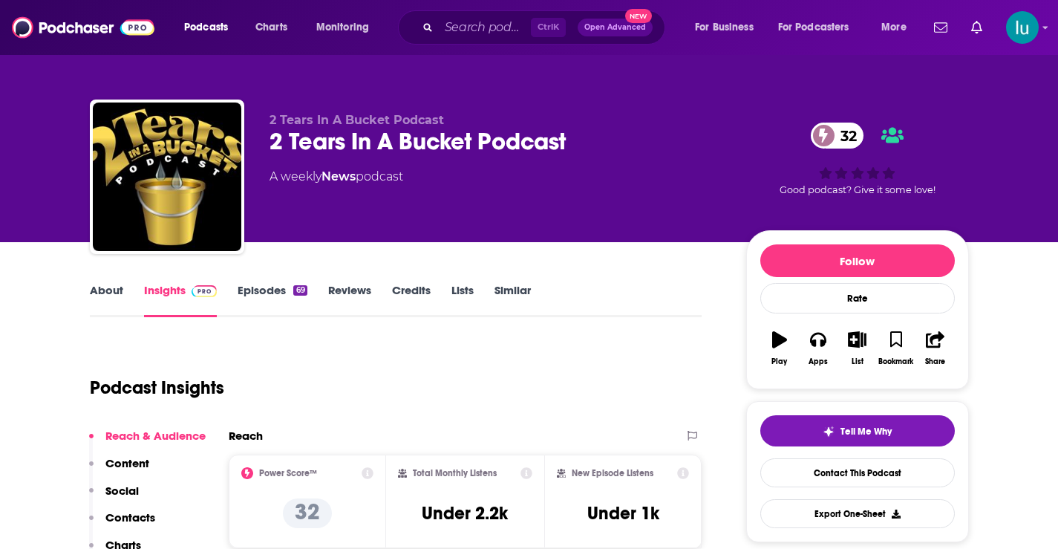
click at [259, 291] on link "Episodes 69" at bounding box center [272, 300] width 69 height 34
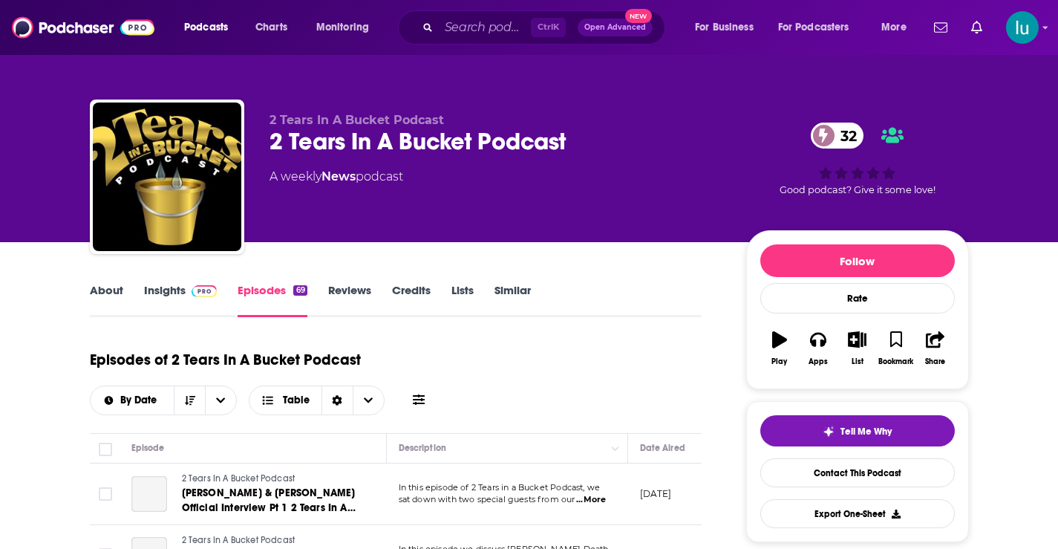
scroll to position [346, 0]
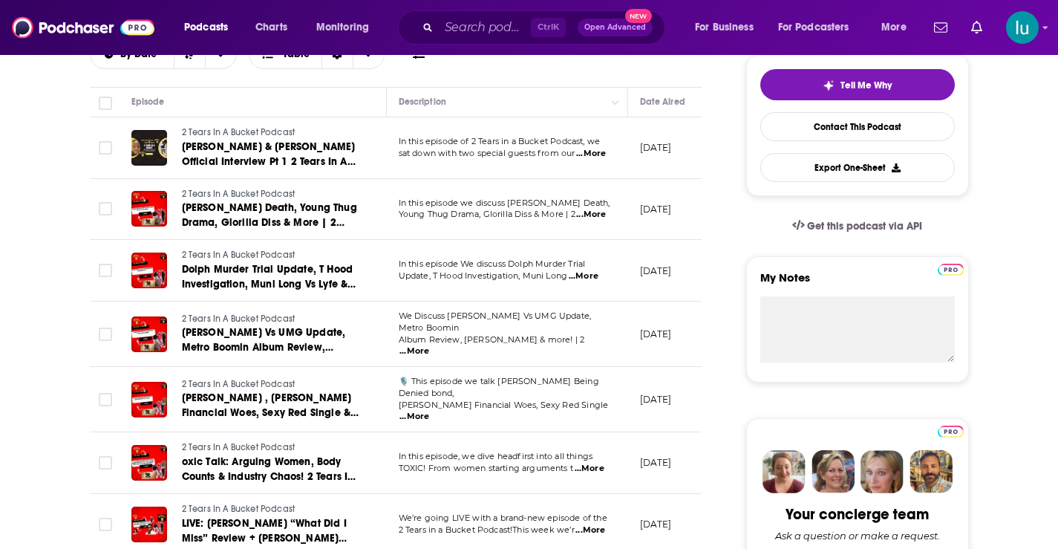
click at [599, 148] on span "...More" at bounding box center [591, 154] width 30 height 12
click at [429, 411] on span "...More" at bounding box center [415, 417] width 30 height 12
click at [597, 463] on span "...More" at bounding box center [590, 469] width 30 height 12
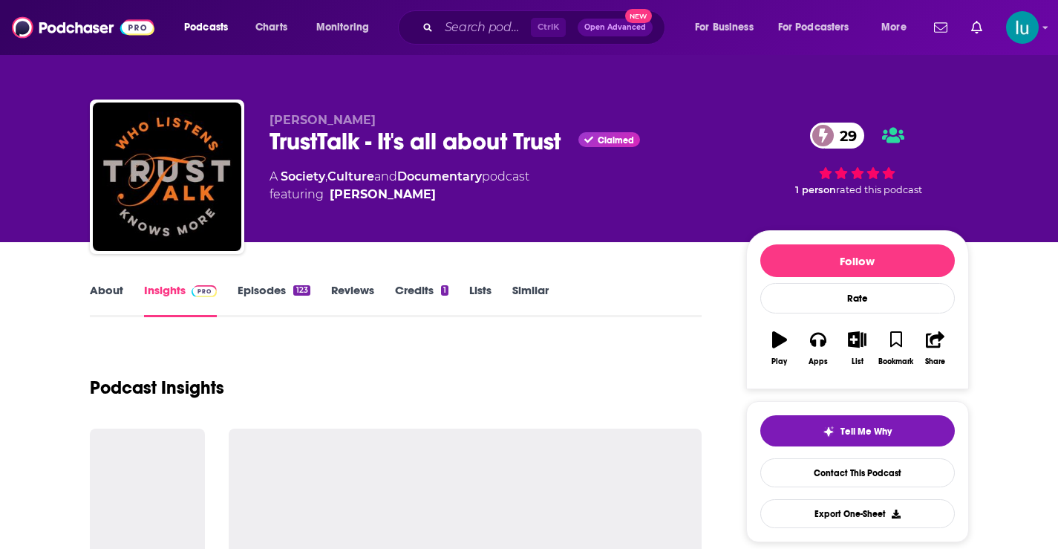
click at [1057, 74] on html "Podcasts Charts Monitoring Ctrl K Open Advanced New For Business For Podcasters…" at bounding box center [529, 274] width 1058 height 549
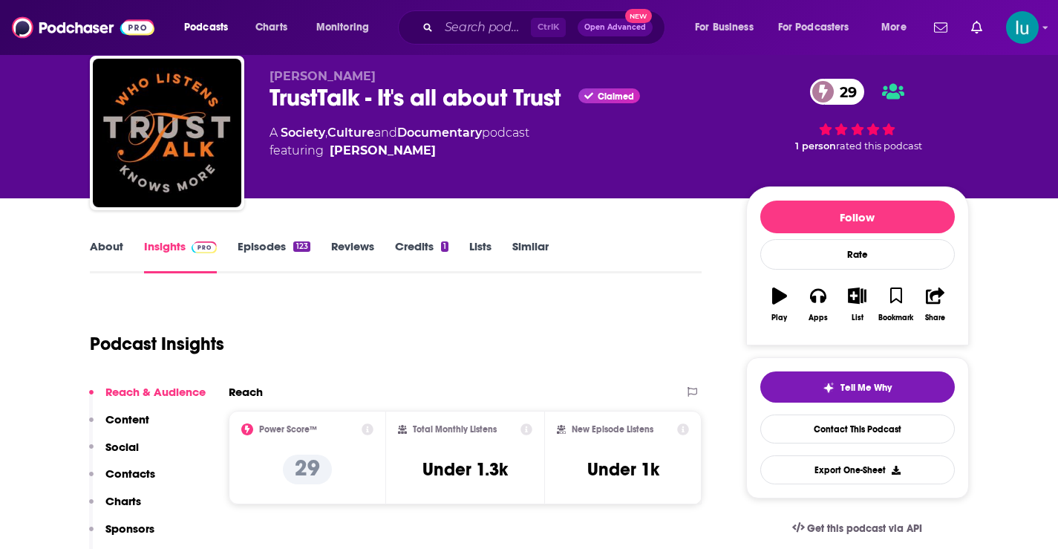
click at [258, 247] on link "Episodes 123" at bounding box center [274, 256] width 72 height 34
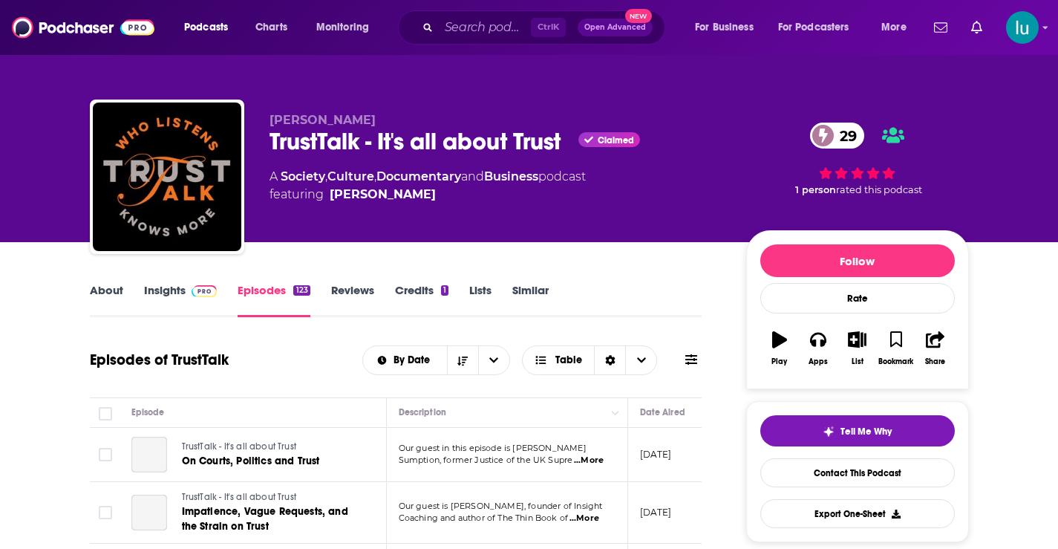
scroll to position [257, 0]
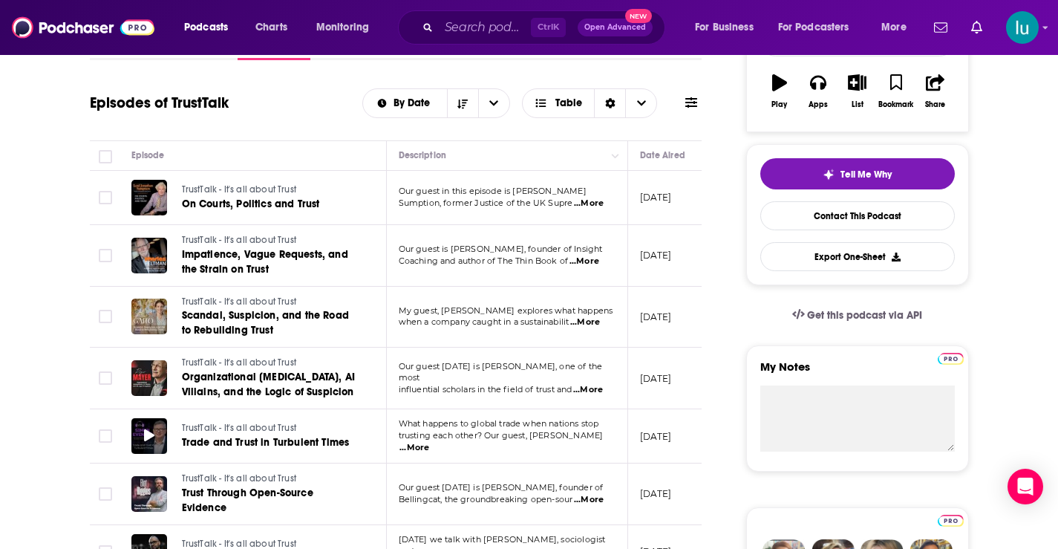
drag, startPoint x: 143, startPoint y: 440, endPoint x: 718, endPoint y: 344, distance: 583.4
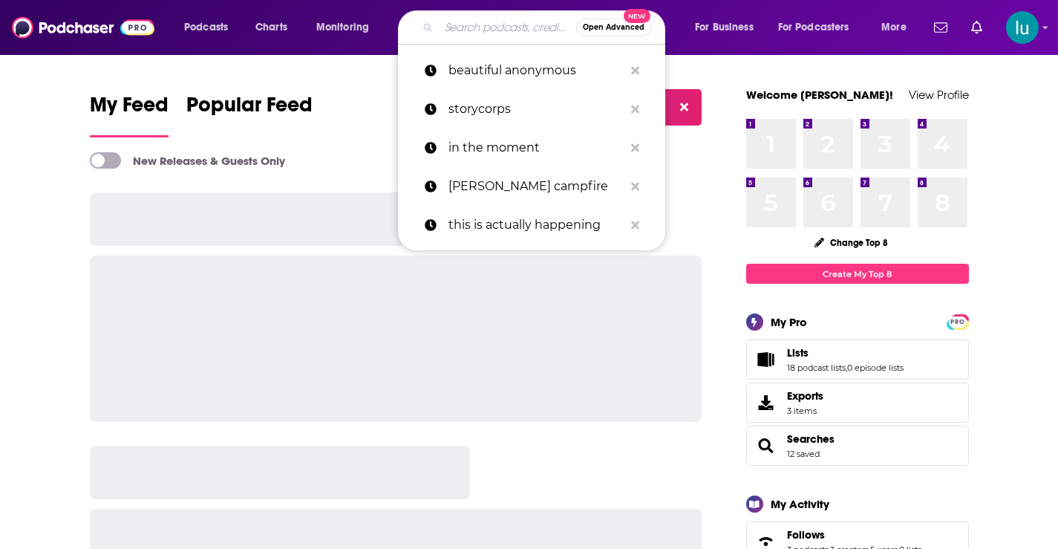
click at [493, 28] on input "Search podcasts, credits, & more..." at bounding box center [507, 28] width 137 height 24
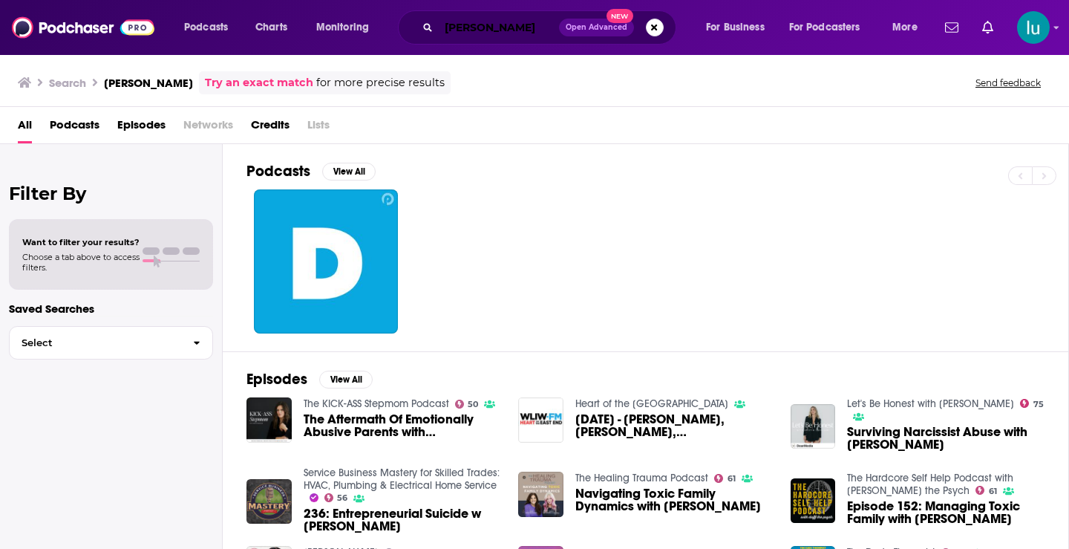
click at [447, 27] on input "[PERSON_NAME]" at bounding box center [499, 28] width 120 height 24
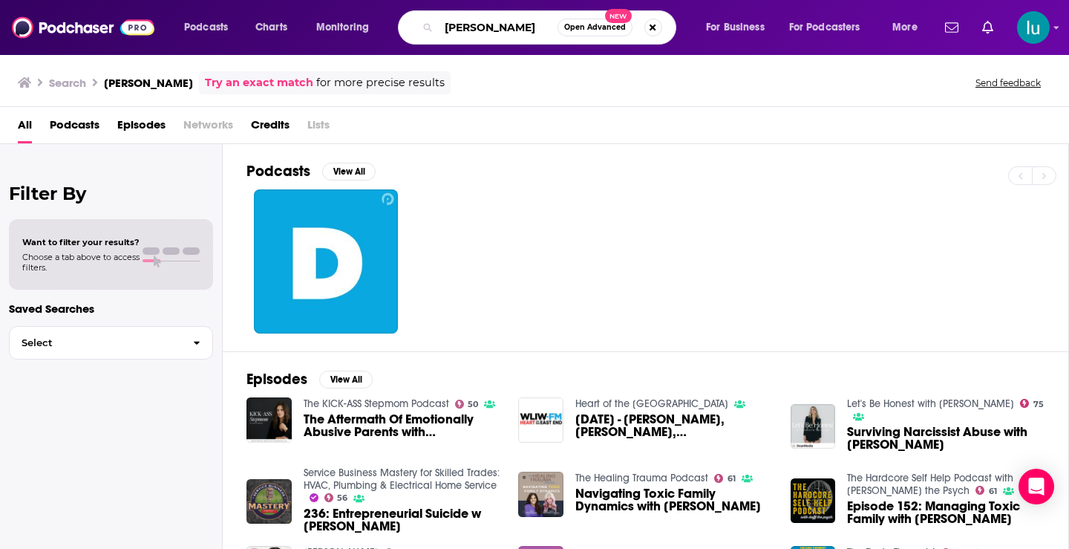
type input "[PERSON_NAME]"
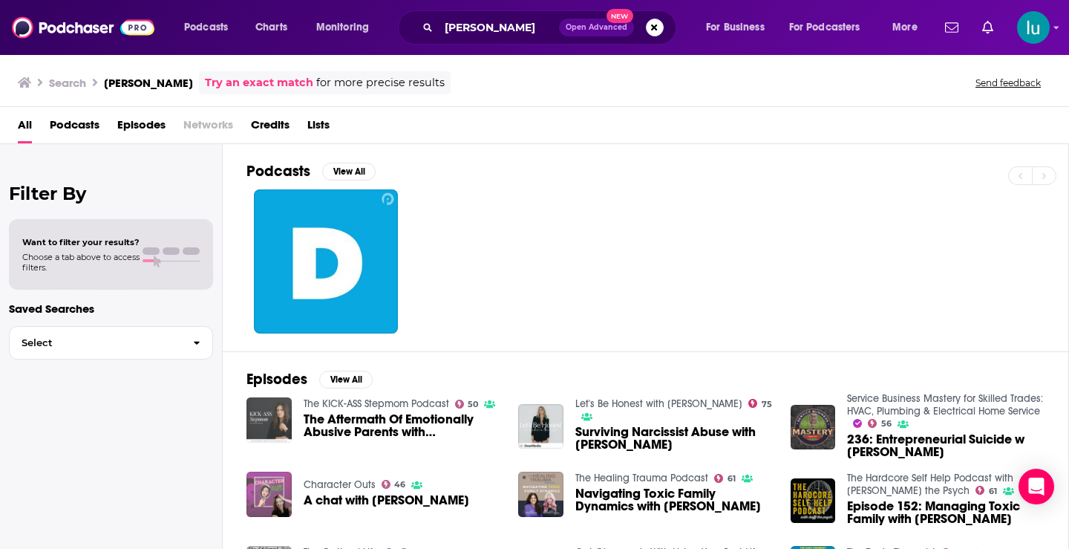
click at [261, 410] on img "The Aftermath Of Emotionally Abusive Parents with Dr. Sherri Campbell Pt. 2" at bounding box center [269, 419] width 45 height 45
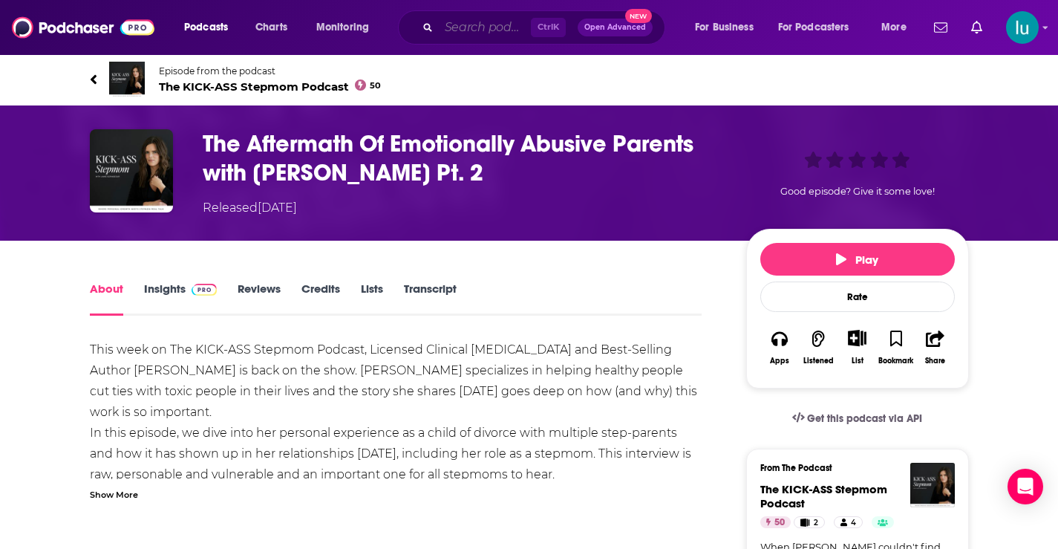
click at [489, 32] on input "Search podcasts, credits, & more..." at bounding box center [485, 28] width 92 height 24
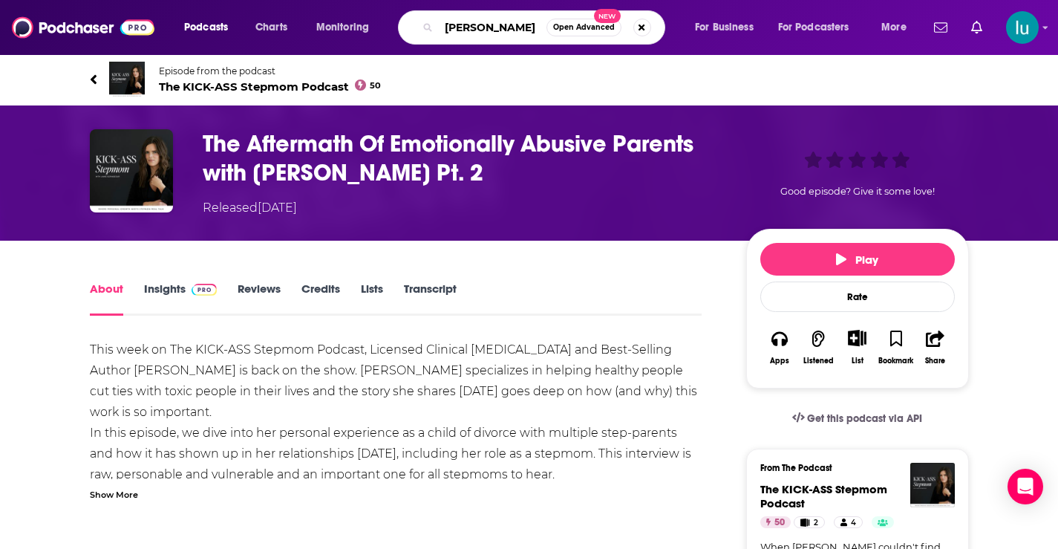
type input "[PERSON_NAME]"
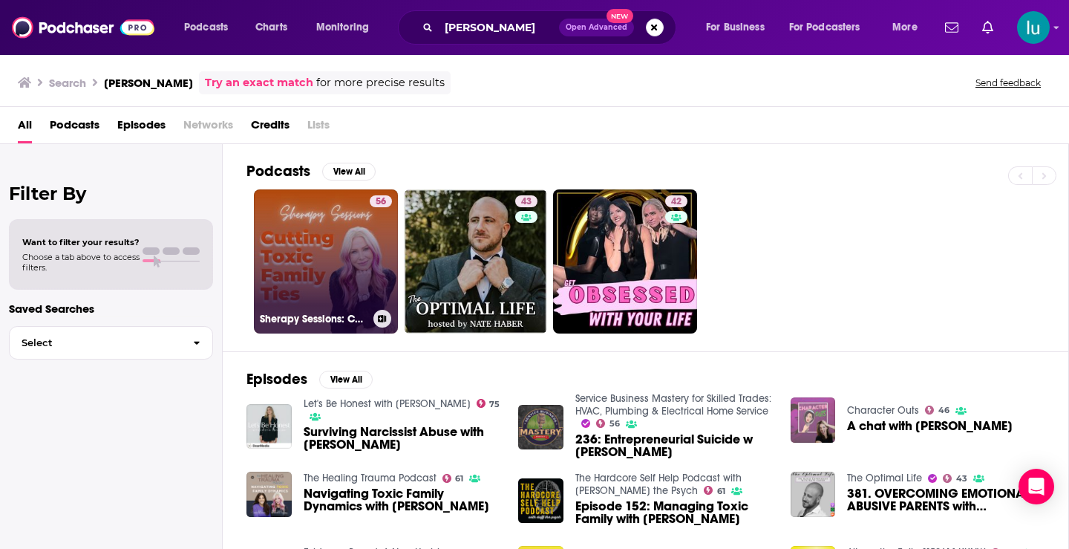
click at [322, 247] on link "56 Sherapy Sessions: Cutting Toxic Family Ties" at bounding box center [326, 261] width 144 height 144
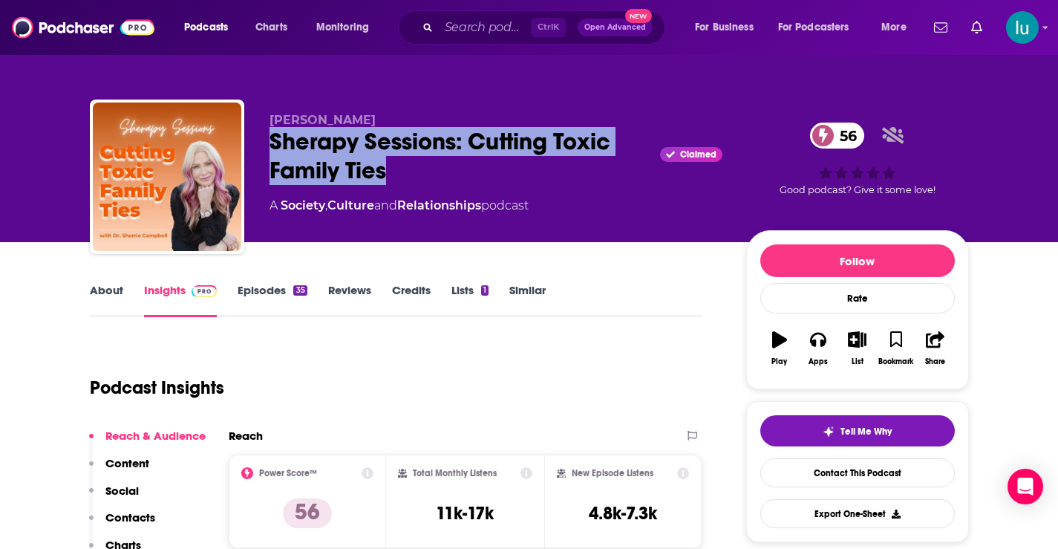
drag, startPoint x: 276, startPoint y: 134, endPoint x: 434, endPoint y: 169, distance: 162.5
click at [434, 169] on div "Sherapy Sessions: Cutting Toxic Family Ties Claimed 56" at bounding box center [496, 156] width 453 height 58
copy h2 "Sherapy Sessions: Cutting Toxic Family Ties"
click at [99, 290] on link "About" at bounding box center [106, 300] width 33 height 34
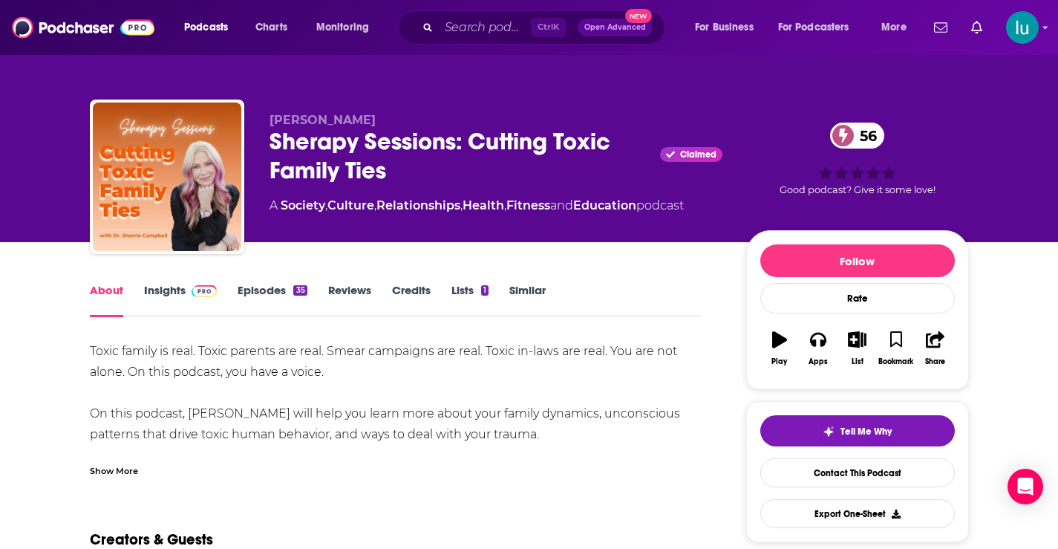
click at [120, 466] on div "Show More" at bounding box center [114, 470] width 48 height 14
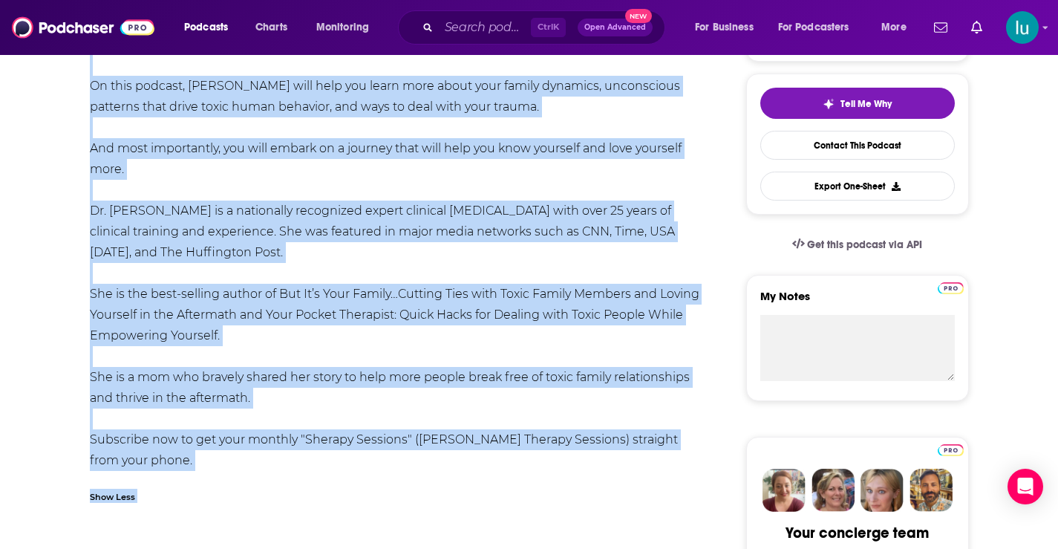
scroll to position [363, 0]
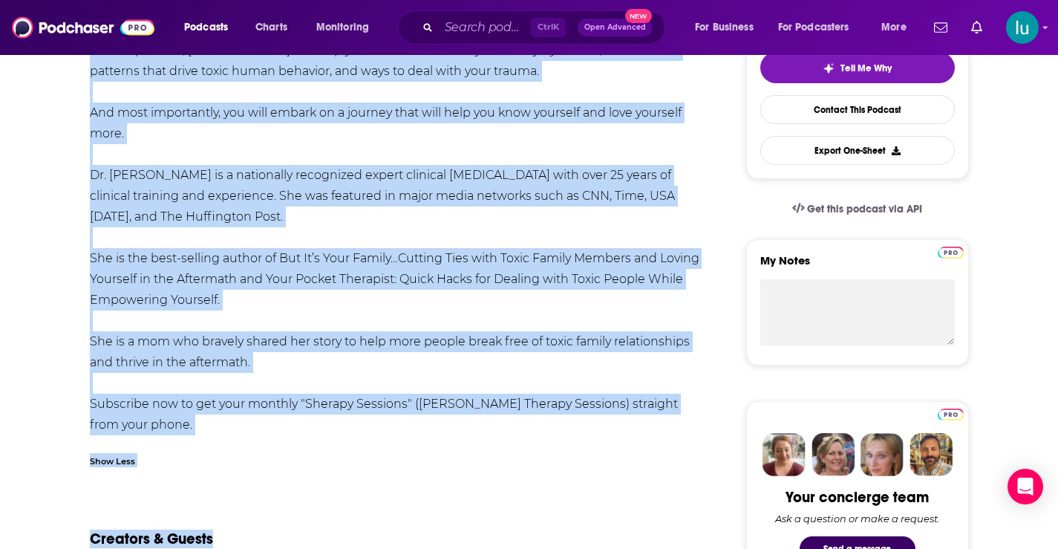
drag, startPoint x: 97, startPoint y: 330, endPoint x: 357, endPoint y: 368, distance: 263.4
copy div "Lorem ipsumd si amet. Conse adipisc eli sedd. Eiusm temporinc utl etdo. Magna a…"
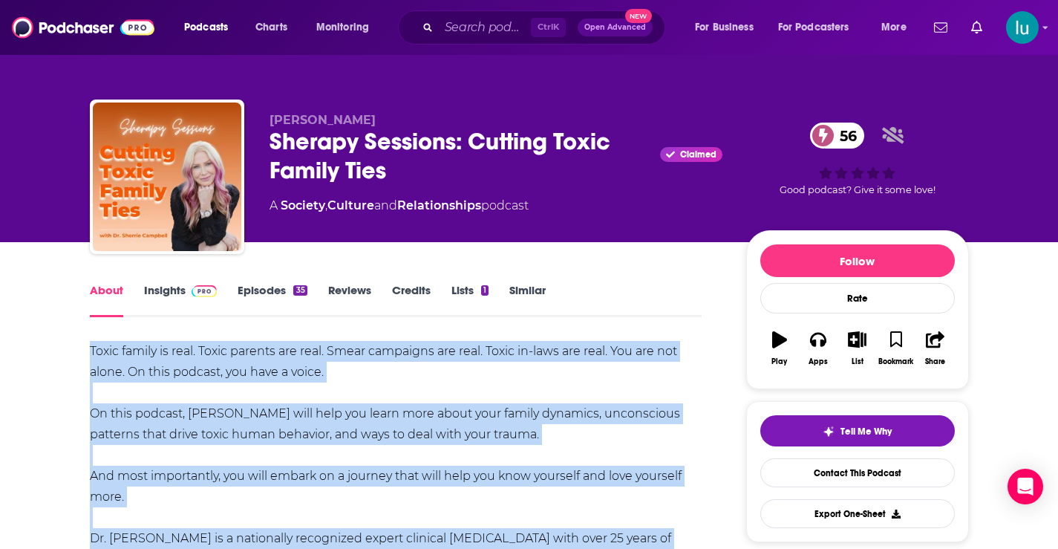
click at [159, 289] on link "Insights" at bounding box center [181, 300] width 74 height 34
